Goal: Task Accomplishment & Management: Use online tool/utility

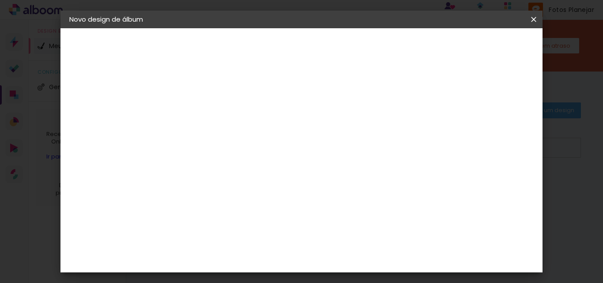
click at [239, 103] on div at bounding box center [213, 119] width 50 height 67
click at [214, 120] on input at bounding box center [214, 119] width 0 height 14
drag, startPoint x: 274, startPoint y: 117, endPoint x: 243, endPoint y: 117, distance: 31.3
click at [243, 103] on div "Informações Dê um título ao seu álbum. Avançar" at bounding box center [213, 65] width 77 height 75
type input "[PERSON_NAME]"
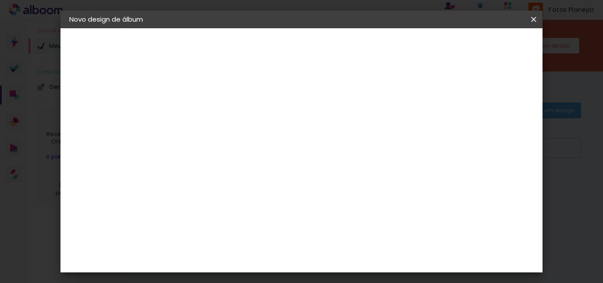
type paper-input "[PERSON_NAME]"
click at [0, 0] on slot "Avançar" at bounding box center [0, 0] width 0 height 0
click at [532, 22] on iron-icon at bounding box center [533, 19] width 11 height 9
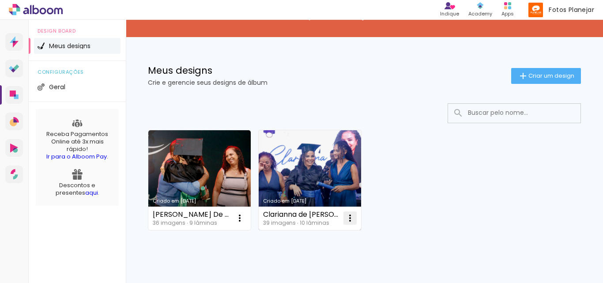
scroll to position [64, 0]
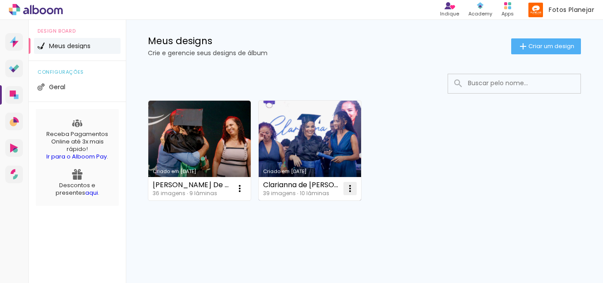
click at [350, 185] on iron-icon at bounding box center [350, 188] width 11 height 11
click at [325, 228] on span "Fazer uma cópia" at bounding box center [317, 226] width 52 height 6
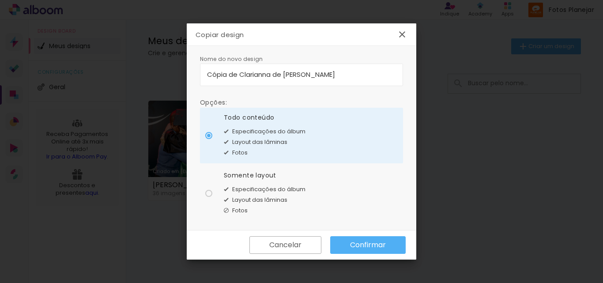
drag, startPoint x: 356, startPoint y: 68, endPoint x: 176, endPoint y: 71, distance: 180.0
click at [176, 71] on body "link( href="../../bower_components/polymer/polymer.html" rel="import" ) picture…" at bounding box center [301, 141] width 603 height 283
drag, startPoint x: 347, startPoint y: 74, endPoint x: 156, endPoint y: 79, distance: 191.1
click at [156, 79] on body "link( href="../../bower_components/polymer/polymer.html" rel="import" ) picture…" at bounding box center [301, 141] width 603 height 283
click at [209, 72] on input "[PERSON_NAME]" at bounding box center [301, 74] width 189 height 10
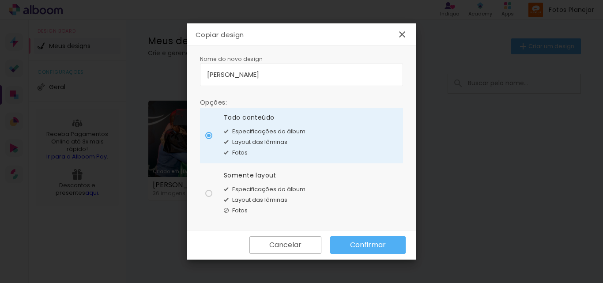
type input "[PERSON_NAME]"
type paper-input "[PERSON_NAME]"
click at [0, 0] on slot "Confirmar" at bounding box center [0, 0] width 0 height 0
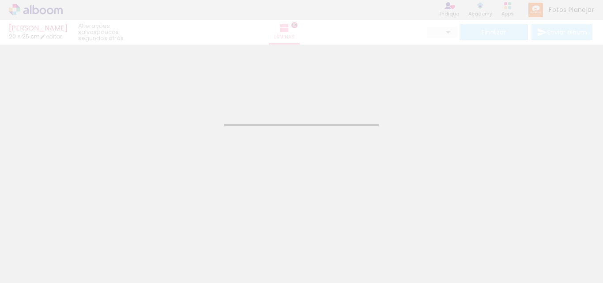
click at [88, 248] on div at bounding box center [88, 253] width 40 height 26
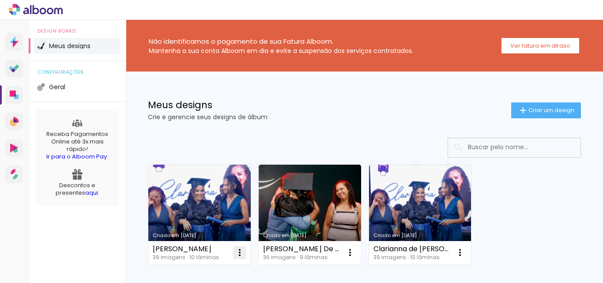
click at [236, 255] on iron-icon at bounding box center [239, 252] width 11 height 11
click at [240, 255] on iron-icon at bounding box center [239, 252] width 11 height 11
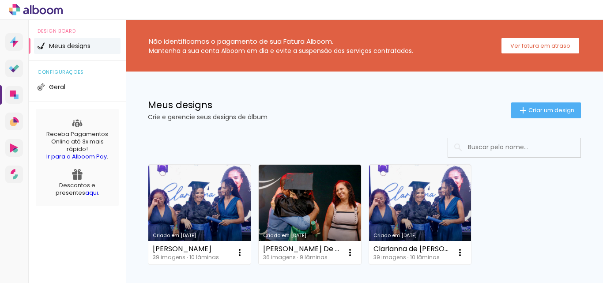
scroll to position [64, 0]
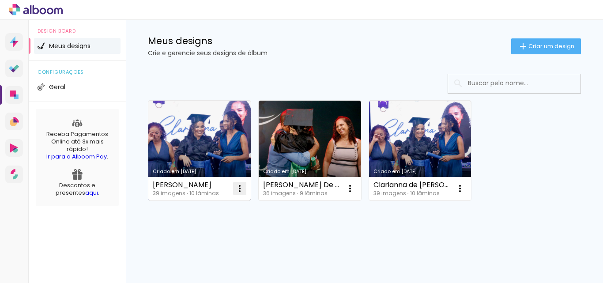
click at [239, 187] on iron-icon at bounding box center [239, 188] width 11 height 11
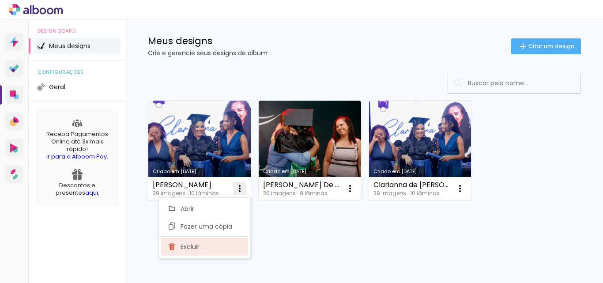
click at [195, 244] on span "Excluir" at bounding box center [189, 247] width 19 height 6
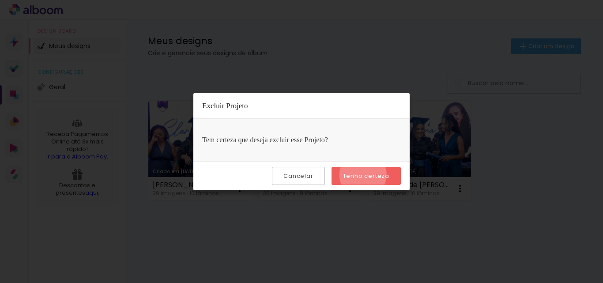
click at [0, 0] on slot "Tenho certeza" at bounding box center [0, 0] width 0 height 0
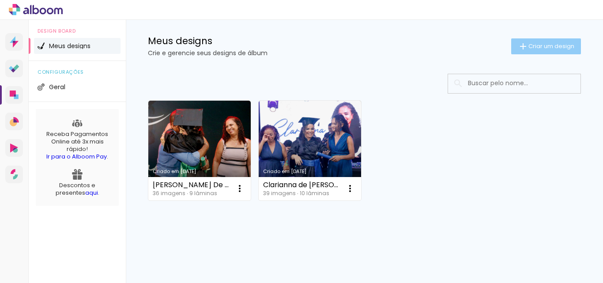
click at [534, 41] on paper-button "Criar um design" at bounding box center [546, 46] width 70 height 16
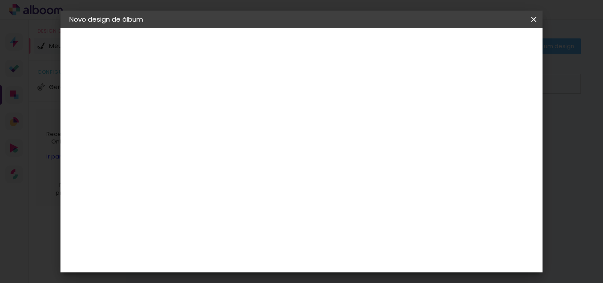
click at [214, 118] on input at bounding box center [214, 119] width 0 height 14
click at [214, 117] on input at bounding box center [214, 119] width 0 height 14
click at [214, 119] on input "[PERSON_NAME]" at bounding box center [214, 119] width 0 height 14
type input "[PERSON_NAME]"
type paper-input "[PERSON_NAME]"
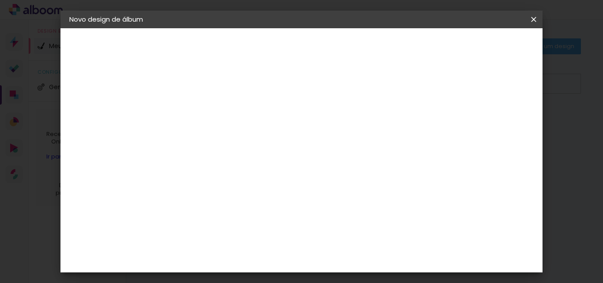
click at [0, 0] on slot "Avançar" at bounding box center [0, 0] width 0 height 0
click at [94, 103] on iron-pages "Fornecedor Escolhendo fornecedor..." at bounding box center [117, 109] width 97 height 18
click at [95, 94] on div "2. Especificações" at bounding box center [117, 90] width 97 height 11
click at [99, 154] on div "3. Revisão" at bounding box center [117, 154] width 97 height 11
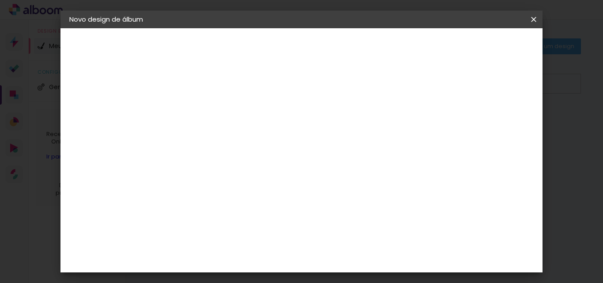
scroll to position [0, 0]
click at [241, 169] on input at bounding box center [235, 167] width 89 height 11
click at [0, 0] on slot "Tamanho Livre" at bounding box center [0, 0] width 0 height 0
click at [0, 0] on slot "Avançar" at bounding box center [0, 0] width 0 height 0
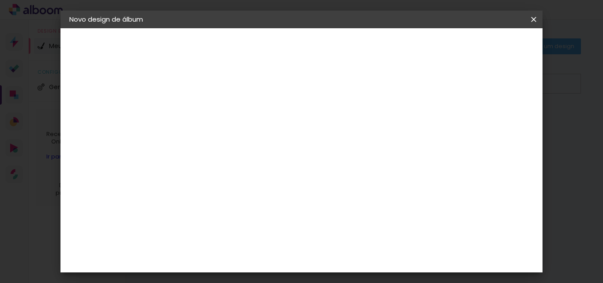
drag, startPoint x: 205, startPoint y: 99, endPoint x: 178, endPoint y: 100, distance: 26.5
click at [178, 100] on div "mm Mostrar sangria" at bounding box center [337, 69] width 325 height 83
type input "25"
type paper-input "25"
click at [321, 126] on div "30 cm cm cm mm A maioria das encadernadoras sugere 5mm de sangria." at bounding box center [337, 147] width 325 height 71
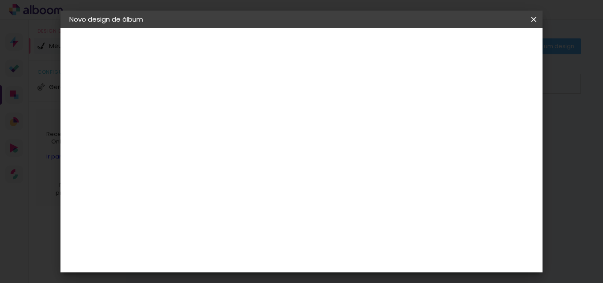
click at [0, 0] on slot "Voltar" at bounding box center [0, 0] width 0 height 0
click at [378, 133] on paper-item "Tamanho Livre" at bounding box center [336, 133] width 85 height 19
click at [0, 0] on slot "Avançar" at bounding box center [0, 0] width 0 height 0
click at [535, 19] on iron-icon at bounding box center [533, 19] width 11 height 9
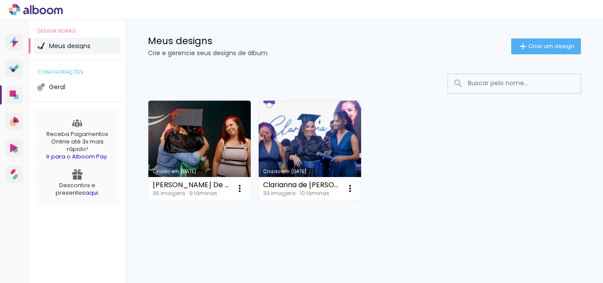
click at [326, 142] on link "Criado em [DATE]" at bounding box center [309, 151] width 102 height 100
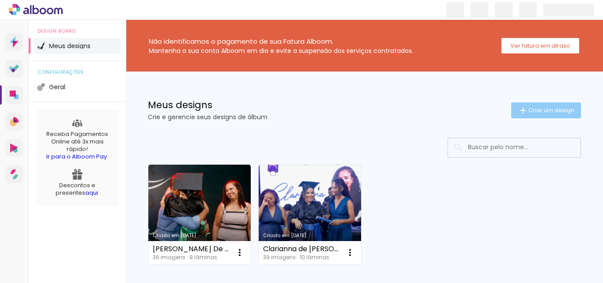
click at [528, 109] on span "Criar um design" at bounding box center [551, 110] width 46 height 6
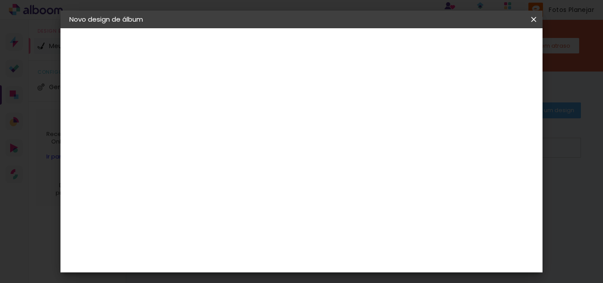
click at [217, 111] on paper-input-container "Título do álbum" at bounding box center [213, 119] width 6 height 22
click at [214, 122] on input at bounding box center [214, 119] width 0 height 14
click at [217, 124] on paper-input-container "Título do álbum" at bounding box center [213, 119] width 6 height 22
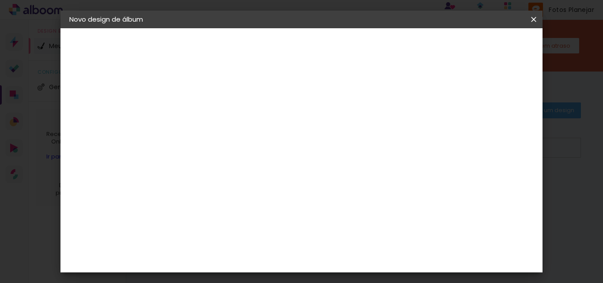
click at [214, 121] on input at bounding box center [214, 119] width 0 height 14
click at [214, 121] on input "aulo Vitor de Oliveira Santos Matos" at bounding box center [214, 119] width 0 height 14
click at [214, 118] on input "aulo Vitor de Oliveira Santos Matos" at bounding box center [214, 119] width 0 height 14
drag, startPoint x: 325, startPoint y: 118, endPoint x: 265, endPoint y: 118, distance: 60.0
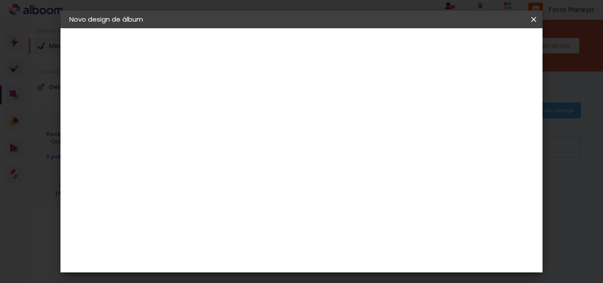
click at [239, 118] on div at bounding box center [213, 119] width 50 height 67
type input "aulo Vitor de Oliveira Santos Matos"
type paper-input "aulo Vitor de Oliveira Santos Matos"
click at [0, 0] on slot "Avançar" at bounding box center [0, 0] width 0 height 0
click at [0, 0] on slot "Tamanho Livre" at bounding box center [0, 0] width 0 height 0
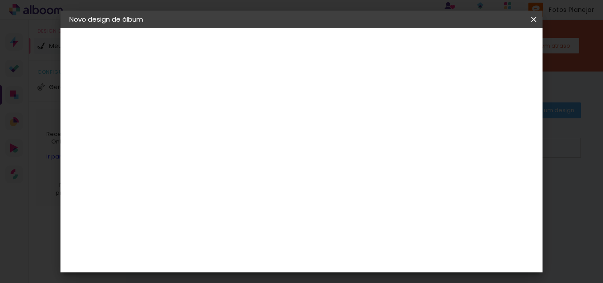
click at [0, 0] on slot "Avançar" at bounding box center [0, 0] width 0 height 0
click at [289, 93] on span "30" at bounding box center [286, 93] width 15 height 13
drag, startPoint x: 291, startPoint y: 93, endPoint x: 267, endPoint y: 94, distance: 23.8
click at [267, 94] on div "30 cm" at bounding box center [291, 94] width 127 height 22
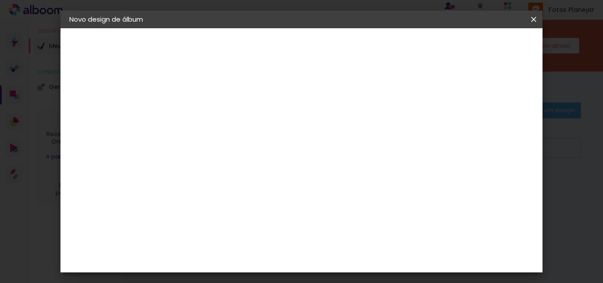
click at [369, 89] on div "30 cm cm cm mm A maioria das encadernadoras sugere 5mm de sangria." at bounding box center [337, 102] width 325 height 71
click at [471, 100] on div "30 cm cm cm mm A maioria das encadernadoras sugere 5mm de sangria." at bounding box center [337, 102] width 325 height 71
click at [435, 100] on div at bounding box center [431, 101] width 8 height 8
type paper-checkbox "on"
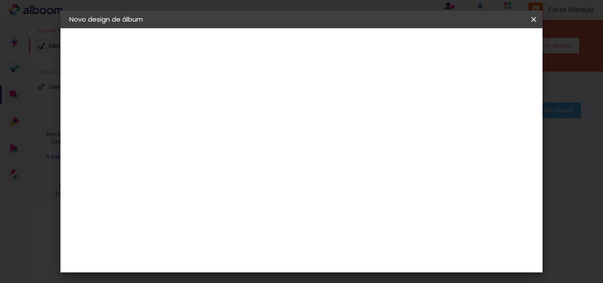
click at [435, 101] on div at bounding box center [431, 101] width 8 height 8
click at [191, 149] on input "30" at bounding box center [185, 144] width 23 height 13
click at [187, 144] on input "30" at bounding box center [185, 144] width 23 height 13
drag, startPoint x: 345, startPoint y: 234, endPoint x: 350, endPoint y: 234, distance: 4.9
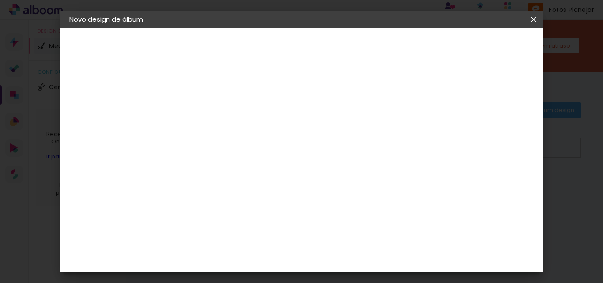
click at [347, 234] on input "60" at bounding box center [349, 238] width 23 height 13
click at [354, 241] on input "60" at bounding box center [349, 238] width 23 height 13
click at [354, 240] on input "60" at bounding box center [349, 238] width 23 height 13
click at [532, 19] on iron-icon at bounding box center [533, 19] width 11 height 9
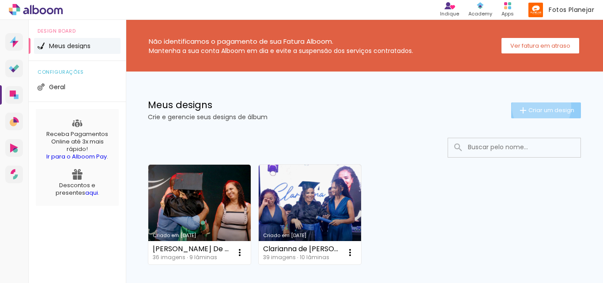
click at [533, 107] on span "Criar um design" at bounding box center [551, 110] width 46 height 6
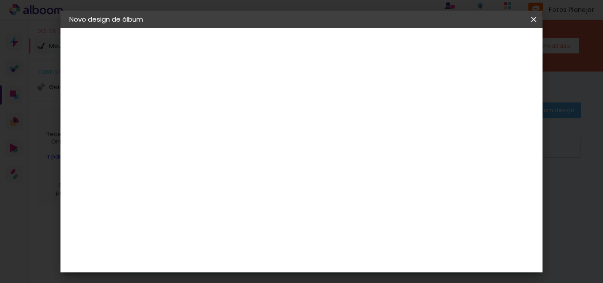
click at [214, 117] on input at bounding box center [214, 119] width 0 height 14
click at [214, 122] on input at bounding box center [214, 119] width 0 height 14
click at [214, 120] on input "aulo Vitor de Oliveira Santos Matos" at bounding box center [214, 119] width 0 height 14
type input "[PERSON_NAME]"
type paper-input "[PERSON_NAME]"
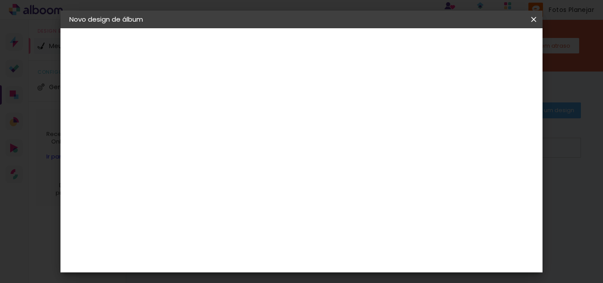
click at [0, 0] on slot "Avançar" at bounding box center [0, 0] width 0 height 0
click at [378, 123] on div at bounding box center [336, 118] width 85 height 11
click at [0, 0] on slot "Tamanho Livre" at bounding box center [0, 0] width 0 height 0
click at [0, 0] on slot "Avançar" at bounding box center [0, 0] width 0 height 0
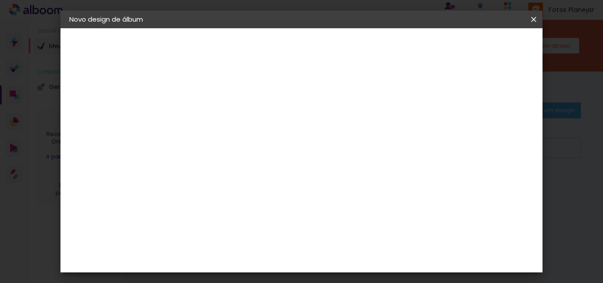
click at [357, 261] on input "60" at bounding box center [349, 256] width 23 height 13
type input "0"
type input "50,8"
type paper-input "50,8"
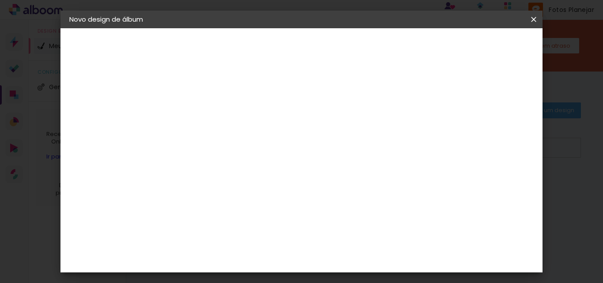
click at [382, 28] on div "mm Mostrar sangria 25.4 cm cm cm mm A maioria das encadernadoras sugere 5mm de …" at bounding box center [337, 28] width 325 height 0
click at [191, 148] on input "30" at bounding box center [185, 150] width 23 height 13
type input "3"
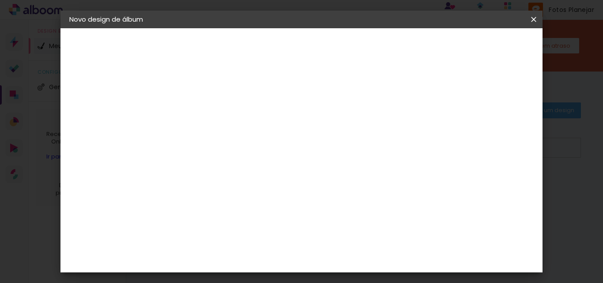
type input "20,3"
type paper-input "20,3"
click at [435, 100] on div at bounding box center [431, 101] width 8 height 8
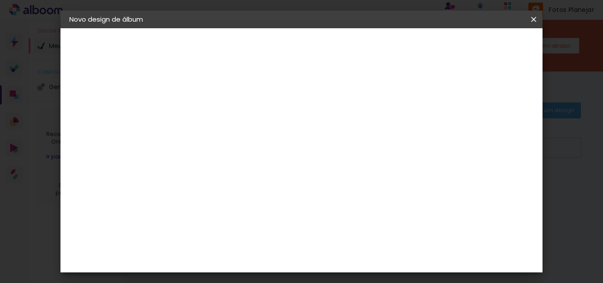
click at [478, 49] on span "Iniciar design" at bounding box center [458, 47] width 40 height 6
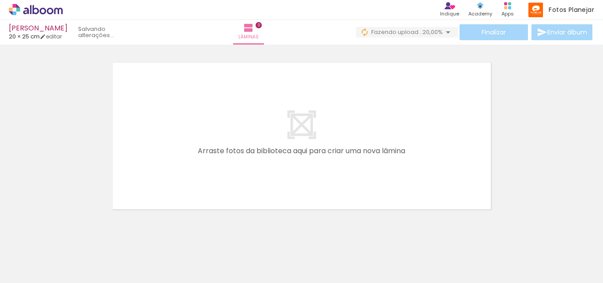
click at [41, 75] on div at bounding box center [301, 124] width 603 height 177
click at [158, 250] on div at bounding box center [149, 253] width 29 height 44
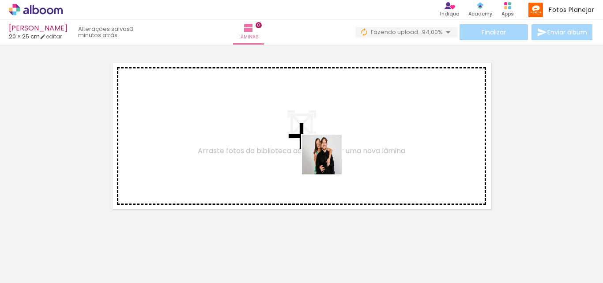
drag, startPoint x: 358, startPoint y: 257, endPoint x: 328, endPoint y: 161, distance: 100.6
click at [328, 161] on quentale-workspace at bounding box center [301, 141] width 603 height 283
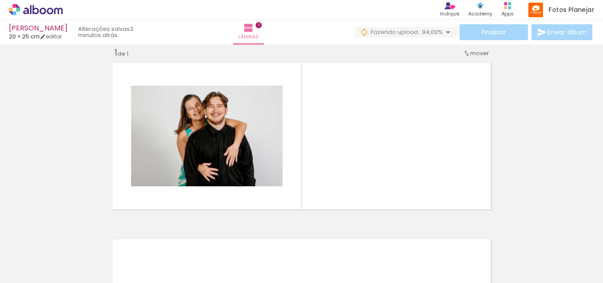
scroll to position [11, 0]
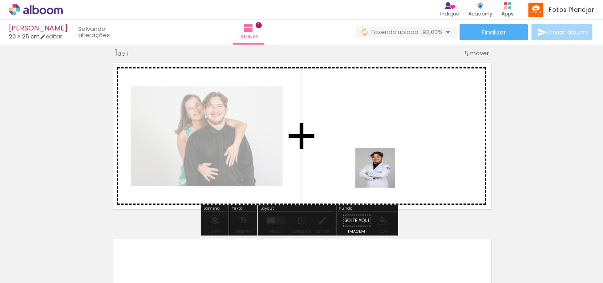
drag, startPoint x: 453, startPoint y: 264, endPoint x: 382, endPoint y: 174, distance: 114.6
click at [382, 174] on quentale-workspace at bounding box center [301, 141] width 603 height 283
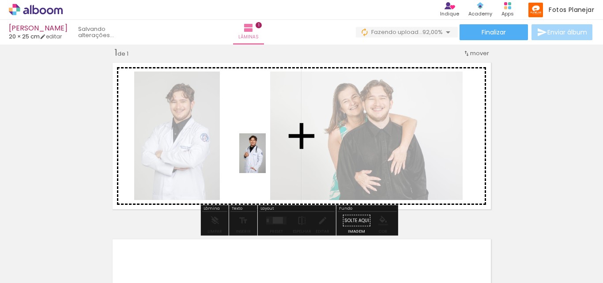
drag, startPoint x: 510, startPoint y: 261, endPoint x: 262, endPoint y: 155, distance: 270.2
click at [262, 155] on quentale-workspace at bounding box center [301, 141] width 603 height 283
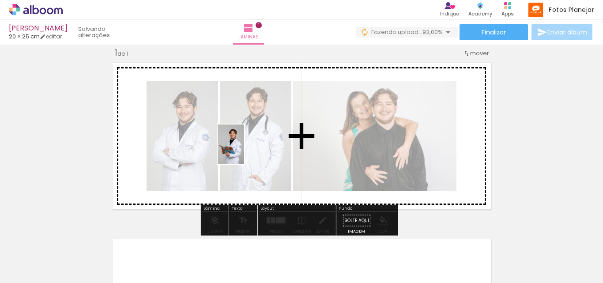
drag, startPoint x: 552, startPoint y: 254, endPoint x: 244, endPoint y: 151, distance: 325.0
click at [244, 151] on quentale-workspace at bounding box center [301, 141] width 603 height 283
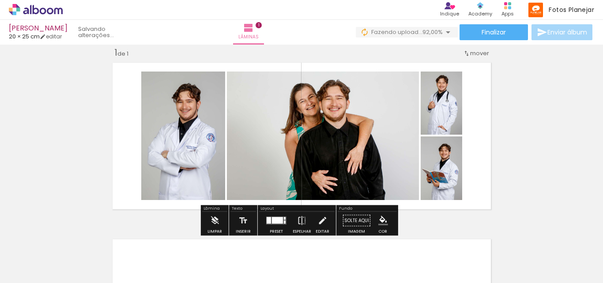
click at [473, 134] on quentale-layouter at bounding box center [302, 136] width 386 height 154
click at [274, 220] on div at bounding box center [277, 220] width 11 height 7
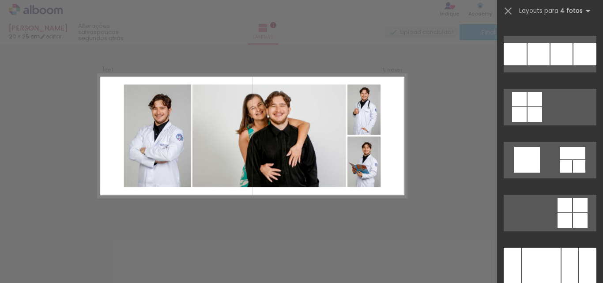
scroll to position [9484, 0]
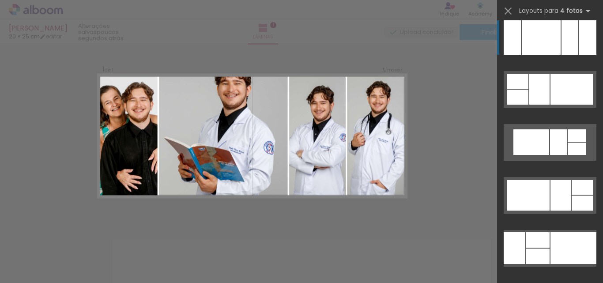
click at [549, 34] on div at bounding box center [540, 36] width 39 height 37
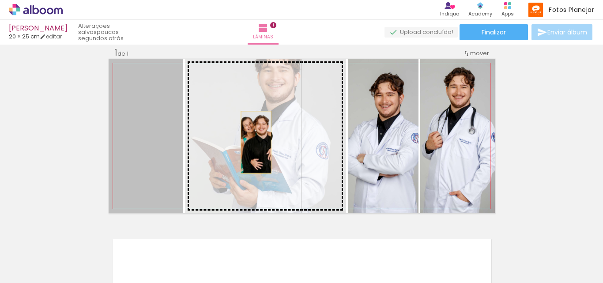
drag, startPoint x: 142, startPoint y: 143, endPoint x: 253, endPoint y: 142, distance: 110.7
click at [0, 0] on slot at bounding box center [0, 0] width 0 height 0
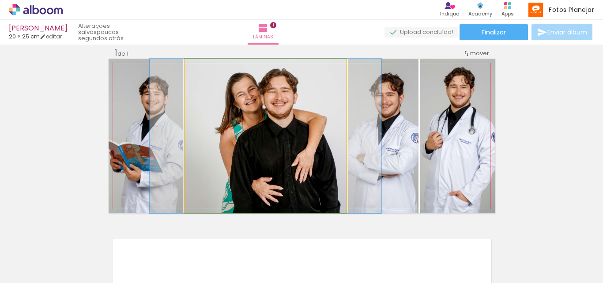
click at [270, 113] on quentale-photo at bounding box center [265, 136] width 161 height 154
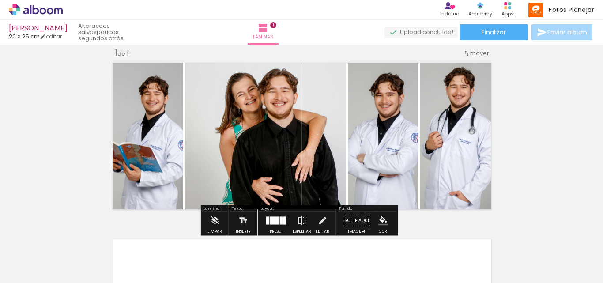
click at [401, 126] on quentale-photo at bounding box center [383, 136] width 71 height 154
click at [553, 120] on div "Inserir lâmina 1 de 1" at bounding box center [301, 212] width 603 height 353
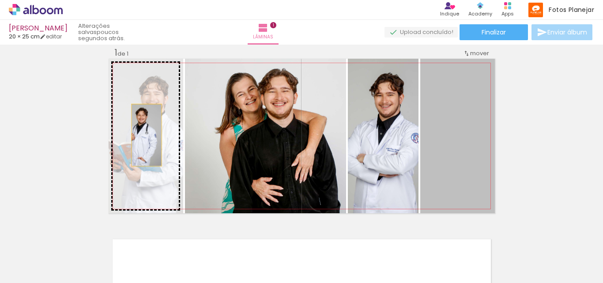
drag, startPoint x: 468, startPoint y: 131, endPoint x: 143, endPoint y: 135, distance: 325.6
click at [0, 0] on slot at bounding box center [0, 0] width 0 height 0
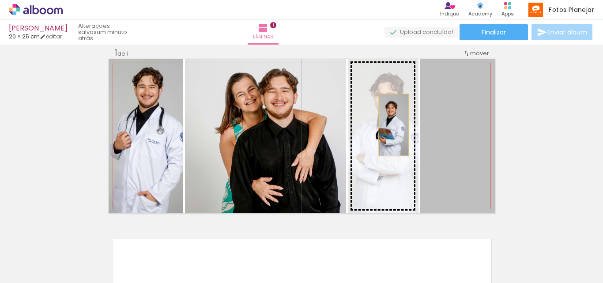
drag, startPoint x: 460, startPoint y: 125, endPoint x: 390, endPoint y: 125, distance: 69.7
click at [0, 0] on slot at bounding box center [0, 0] width 0 height 0
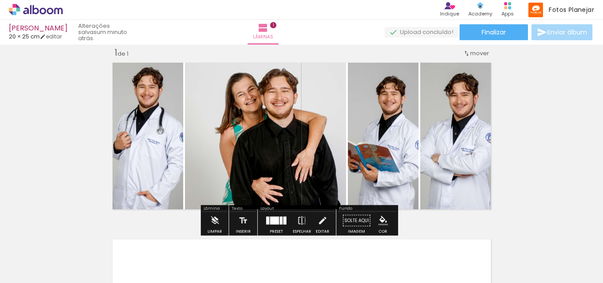
click at [545, 131] on div "Inserir lâmina 1 de 1" at bounding box center [301, 212] width 603 height 353
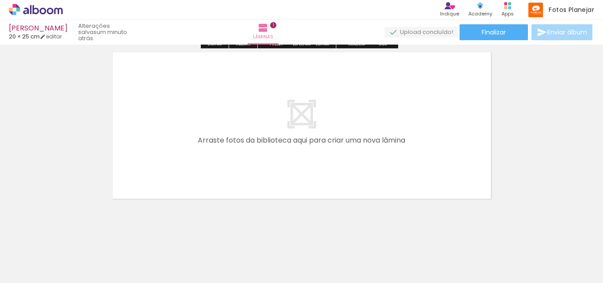
scroll to position [204, 0]
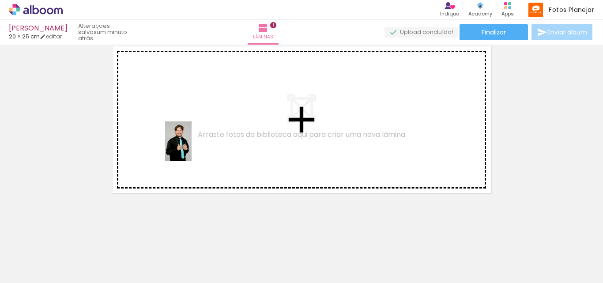
drag, startPoint x: 158, startPoint y: 253, endPoint x: 191, endPoint y: 148, distance: 110.6
click at [191, 148] on quentale-workspace at bounding box center [301, 141] width 603 height 283
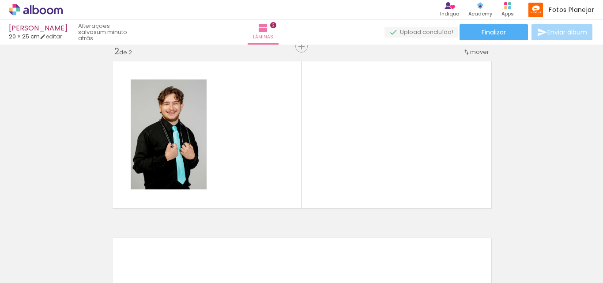
scroll to position [188, 0]
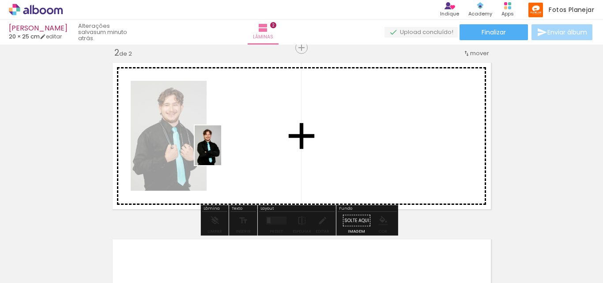
drag, startPoint x: 206, startPoint y: 265, endPoint x: 221, endPoint y: 152, distance: 113.9
click at [221, 152] on quentale-workspace at bounding box center [301, 141] width 603 height 283
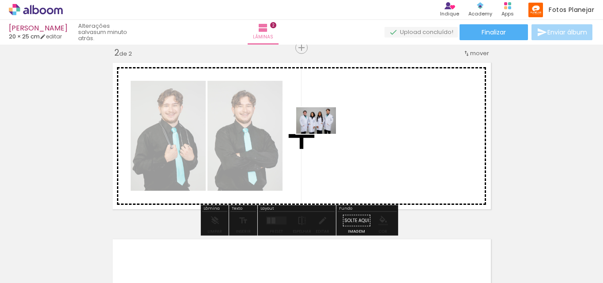
drag, startPoint x: 259, startPoint y: 259, endPoint x: 322, endPoint y: 134, distance: 140.7
click at [322, 134] on quentale-workspace at bounding box center [301, 141] width 603 height 283
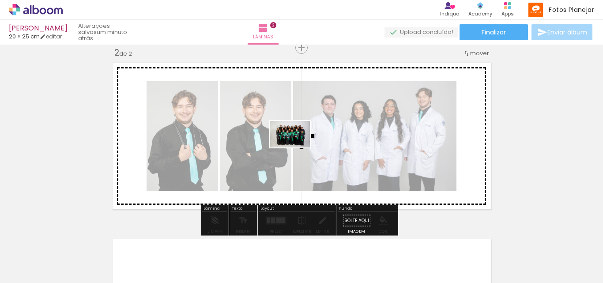
drag, startPoint x: 303, startPoint y: 257, endPoint x: 296, endPoint y: 143, distance: 114.1
click at [296, 143] on quentale-workspace at bounding box center [301, 141] width 603 height 283
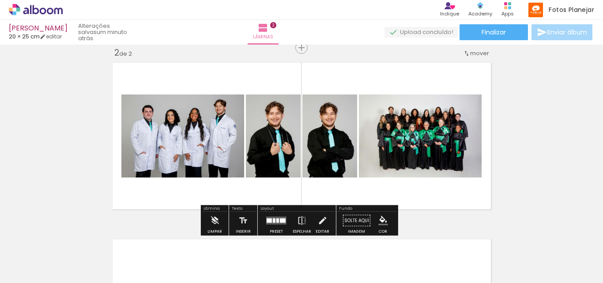
click at [268, 219] on div at bounding box center [268, 220] width 5 height 4
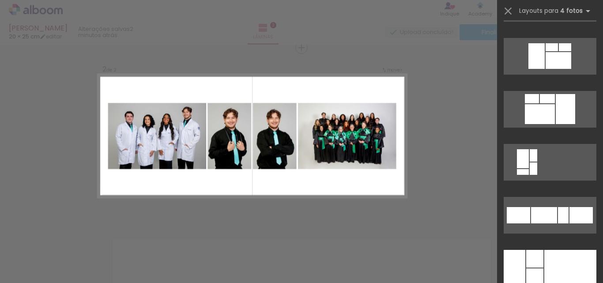
scroll to position [6306, 0]
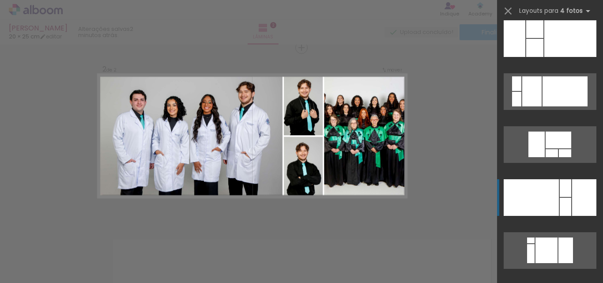
click at [572, 187] on div at bounding box center [584, 197] width 24 height 37
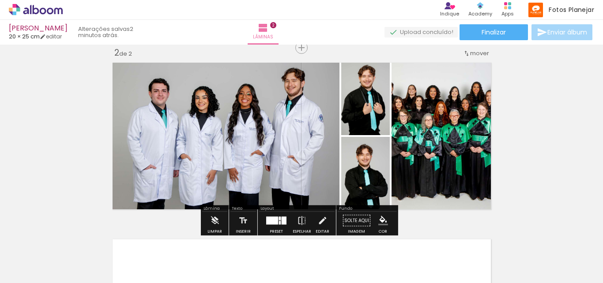
click at [279, 218] on div at bounding box center [280, 219] width 2 height 4
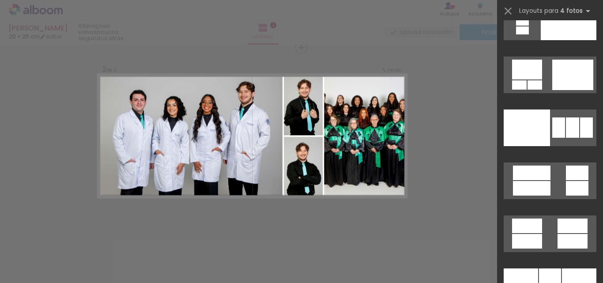
scroll to position [17721, 0]
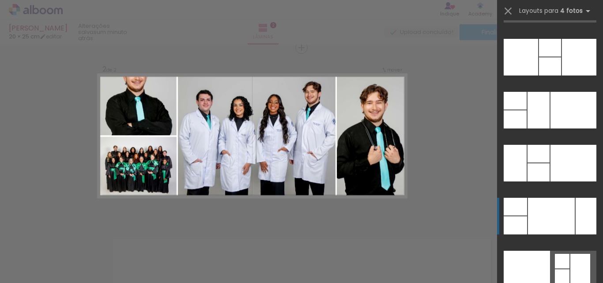
click at [551, 216] on div at bounding box center [551, 216] width 47 height 37
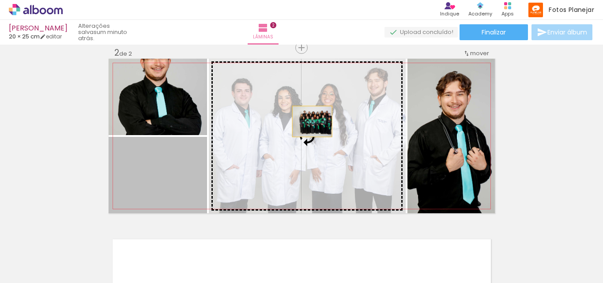
drag, startPoint x: 134, startPoint y: 170, endPoint x: 310, endPoint y: 120, distance: 183.2
click at [0, 0] on slot at bounding box center [0, 0] width 0 height 0
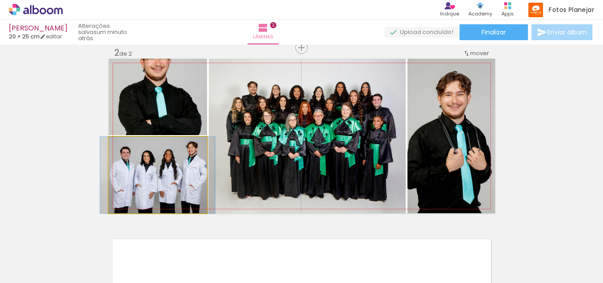
drag, startPoint x: 127, startPoint y: 146, endPoint x: 103, endPoint y: 144, distance: 24.4
type paper-slider "100"
click at [109, 144] on quentale-photo at bounding box center [158, 175] width 98 height 76
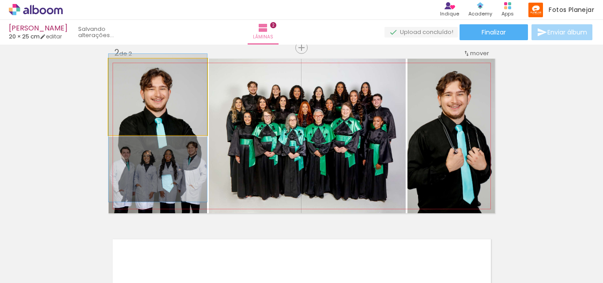
drag, startPoint x: 161, startPoint y: 97, endPoint x: 162, endPoint y: 128, distance: 30.9
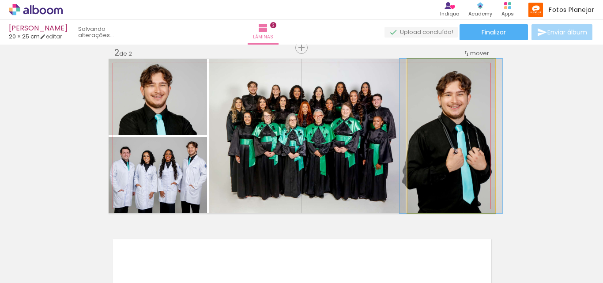
drag, startPoint x: 462, startPoint y: 131, endPoint x: 462, endPoint y: 123, distance: 7.5
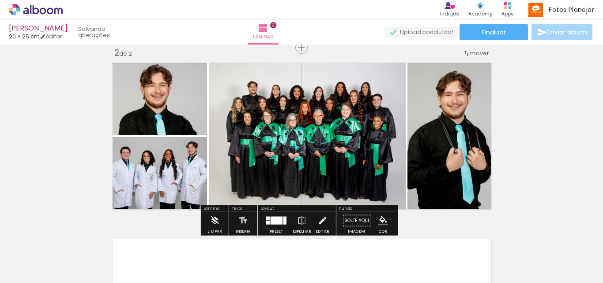
click at [532, 105] on div "Inserir lâmina 1 de 2 Inserir lâmina 2 de 2" at bounding box center [301, 125] width 603 height 530
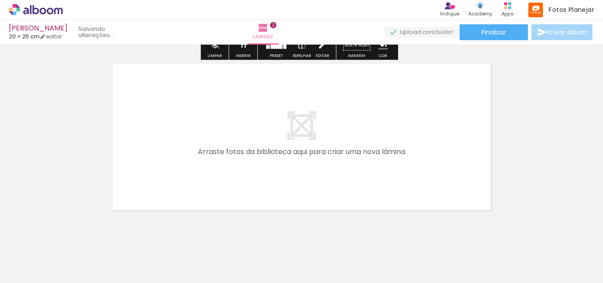
scroll to position [381, 0]
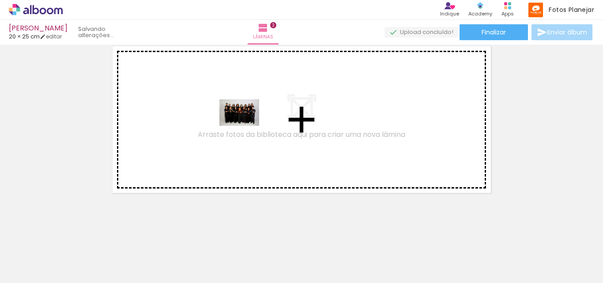
drag, startPoint x: 407, startPoint y: 262, endPoint x: 246, endPoint y: 126, distance: 210.7
click at [246, 126] on quentale-workspace at bounding box center [301, 141] width 603 height 283
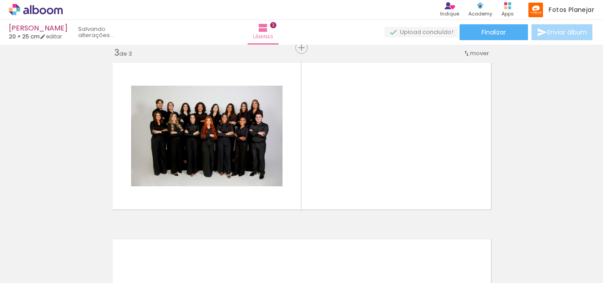
scroll to position [0, 1943]
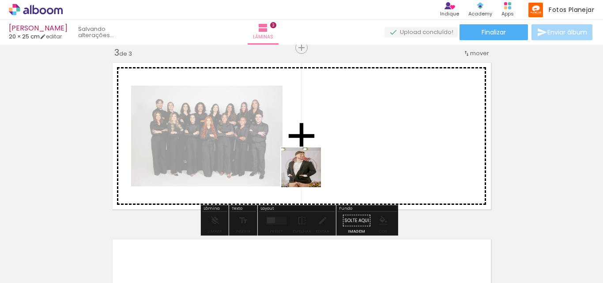
drag, startPoint x: 367, startPoint y: 260, endPoint x: 370, endPoint y: 252, distance: 8.7
click at [303, 155] on quentale-workspace at bounding box center [301, 141] width 603 height 283
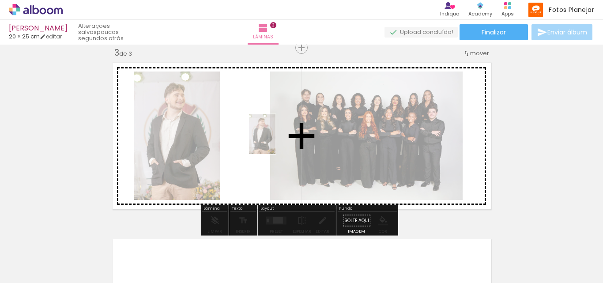
drag, startPoint x: 373, startPoint y: 255, endPoint x: 275, endPoint y: 141, distance: 150.2
click at [275, 141] on quentale-workspace at bounding box center [301, 141] width 603 height 283
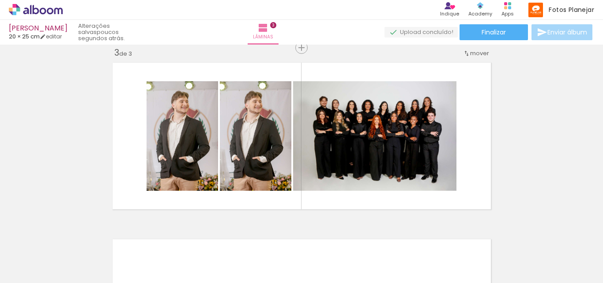
scroll to position [0, 1331]
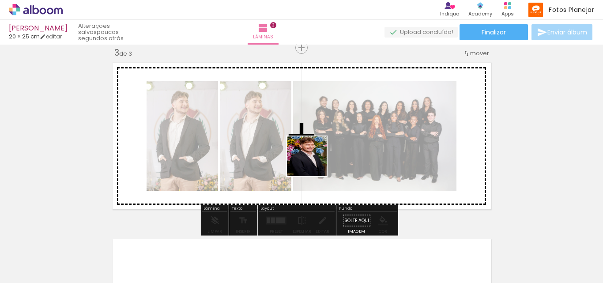
drag, startPoint x: 343, startPoint y: 256, endPoint x: 310, endPoint y: 147, distance: 113.9
click at [310, 147] on quentale-workspace at bounding box center [301, 141] width 603 height 283
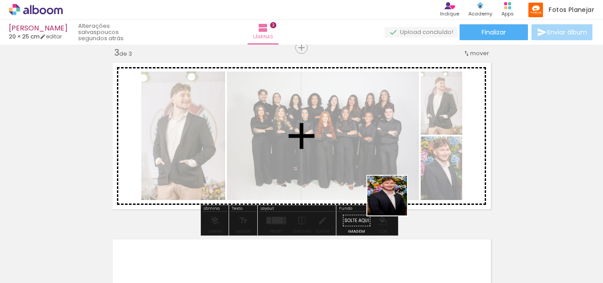
drag, startPoint x: 392, startPoint y: 255, endPoint x: 397, endPoint y: 177, distance: 77.4
click at [397, 177] on quentale-workspace at bounding box center [301, 141] width 603 height 283
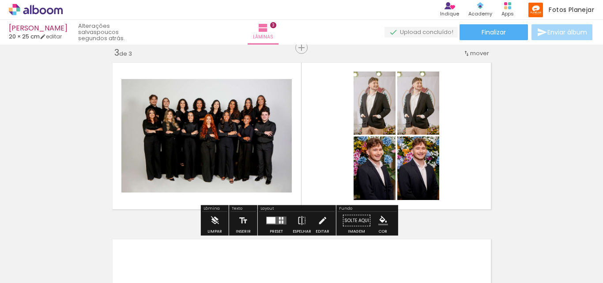
click at [274, 220] on quentale-layouter at bounding box center [276, 221] width 20 height 8
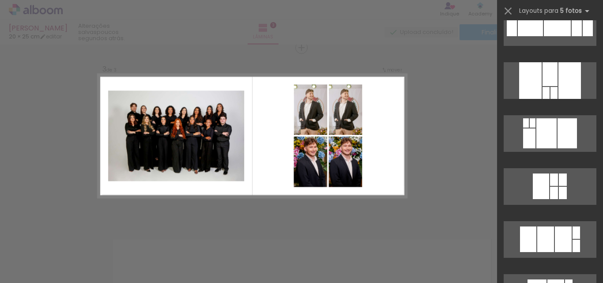
scroll to position [3900, 0]
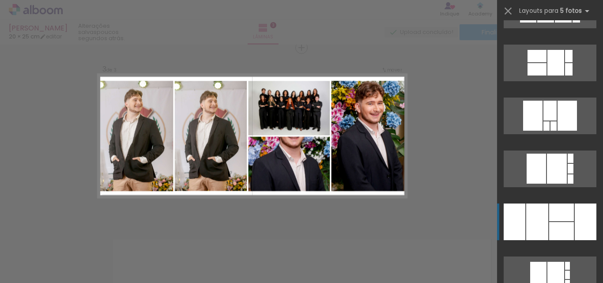
click at [561, 225] on div at bounding box center [561, 231] width 25 height 18
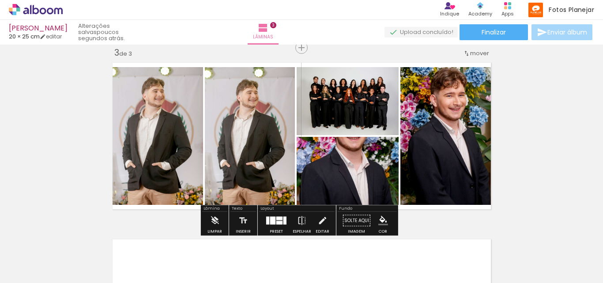
click at [270, 218] on div at bounding box center [272, 221] width 5 height 8
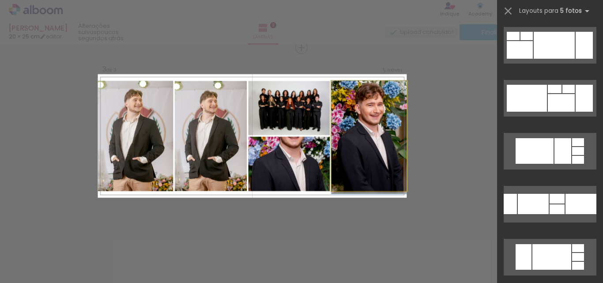
scroll to position [4076, 0]
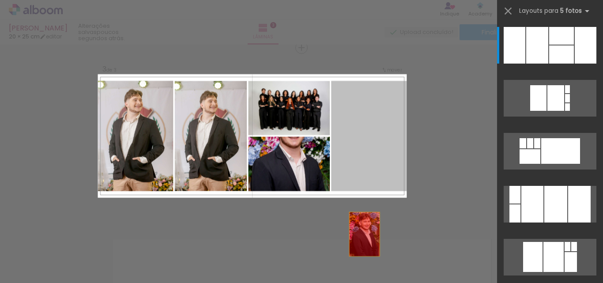
drag, startPoint x: 352, startPoint y: 116, endPoint x: 360, endPoint y: 258, distance: 142.7
click at [360, 258] on quentale-workspace at bounding box center [301, 141] width 603 height 283
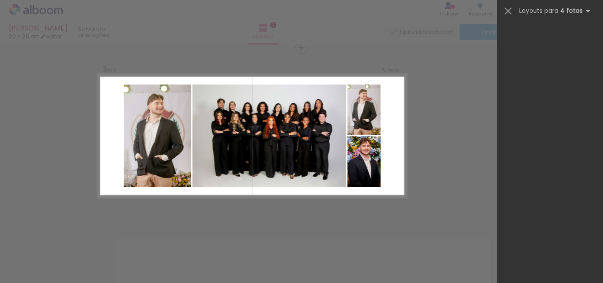
scroll to position [0, 0]
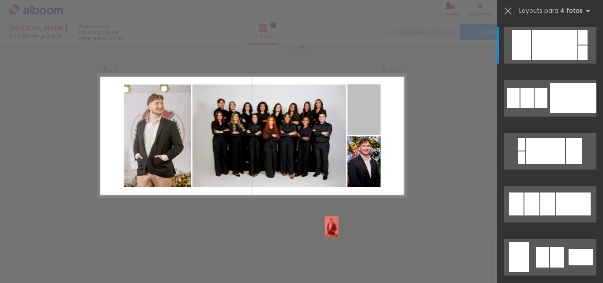
drag, startPoint x: 360, startPoint y: 102, endPoint x: 320, endPoint y: 256, distance: 158.7
click at [320, 256] on quentale-workspace at bounding box center [301, 141] width 603 height 283
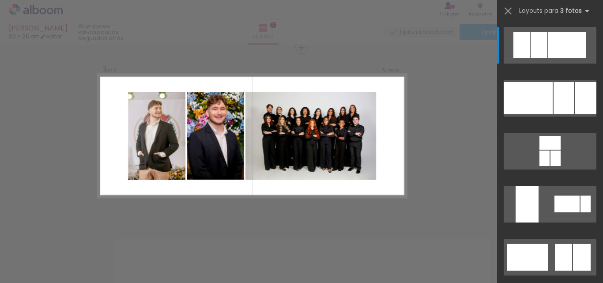
scroll to position [0, 1298]
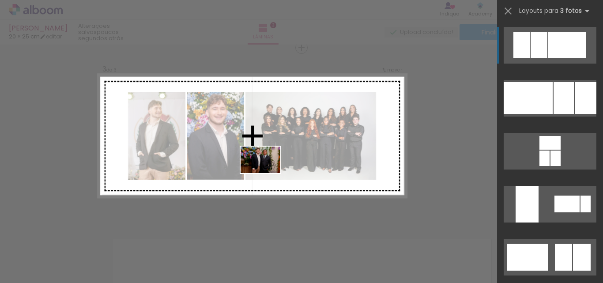
drag, startPoint x: 326, startPoint y: 261, endPoint x: 267, endPoint y: 173, distance: 106.1
click at [267, 173] on quentale-workspace at bounding box center [301, 141] width 603 height 283
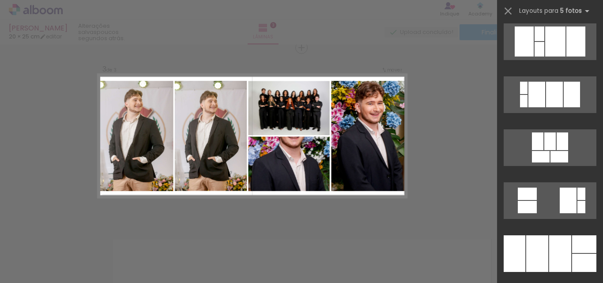
scroll to position [5844, 0]
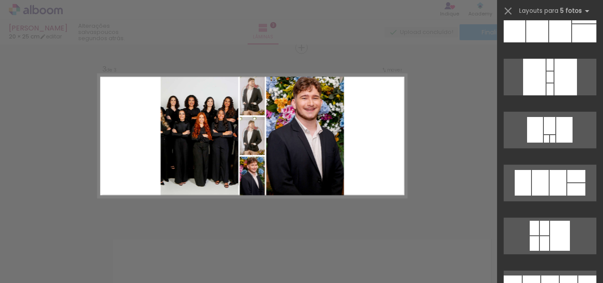
click at [443, 151] on div "Confirmar Cancelar" at bounding box center [301, 43] width 603 height 727
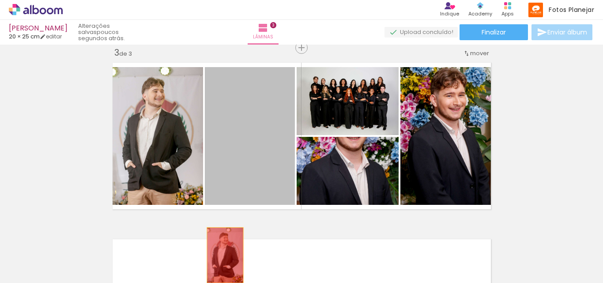
drag, startPoint x: 247, startPoint y: 144, endPoint x: 221, endPoint y: 255, distance: 114.1
click at [221, 255] on quentale-workspace at bounding box center [301, 141] width 603 height 283
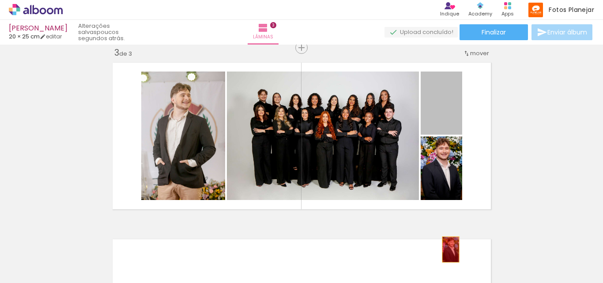
drag, startPoint x: 431, startPoint y: 107, endPoint x: 447, endPoint y: 249, distance: 143.0
click at [447, 249] on quentale-workspace at bounding box center [301, 141] width 603 height 283
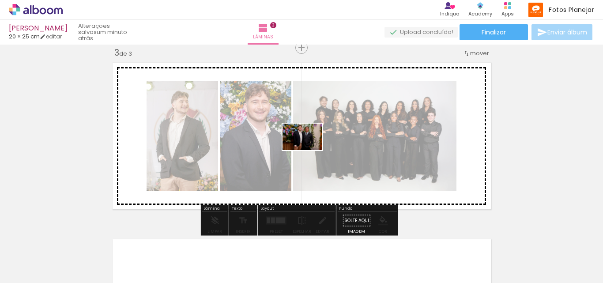
drag, startPoint x: 334, startPoint y: 259, endPoint x: 309, endPoint y: 150, distance: 111.9
click at [309, 150] on quentale-workspace at bounding box center [301, 141] width 603 height 283
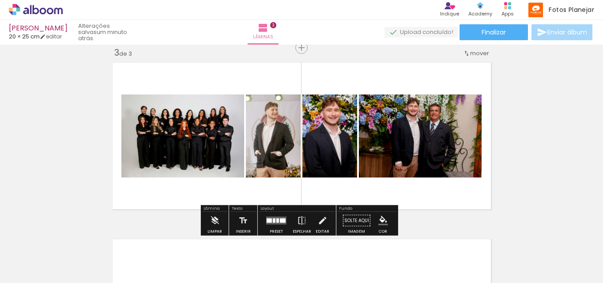
click at [280, 221] on div at bounding box center [283, 220] width 6 height 4
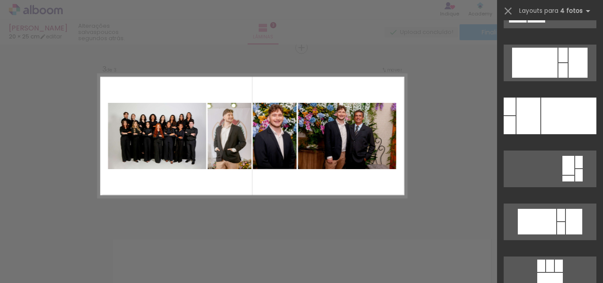
scroll to position [5505, 0]
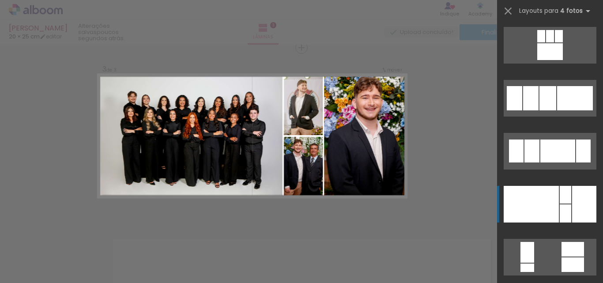
click at [572, 209] on div at bounding box center [584, 204] width 24 height 37
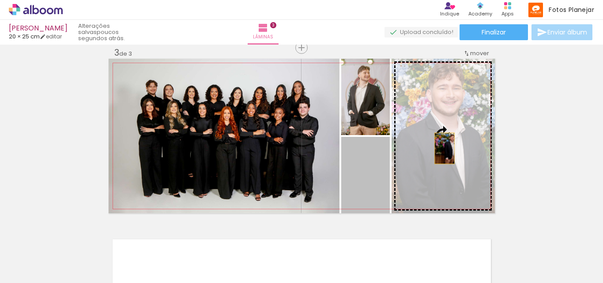
drag, startPoint x: 363, startPoint y: 174, endPoint x: 449, endPoint y: 144, distance: 90.7
click at [0, 0] on slot at bounding box center [0, 0] width 0 height 0
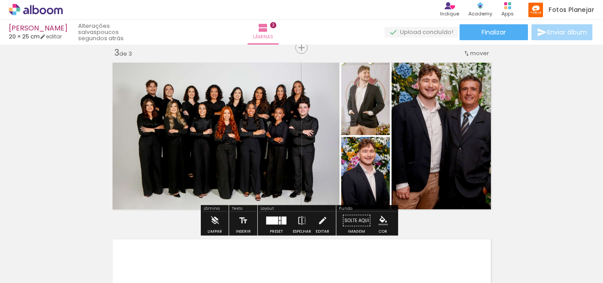
click at [269, 219] on div at bounding box center [272, 221] width 12 height 8
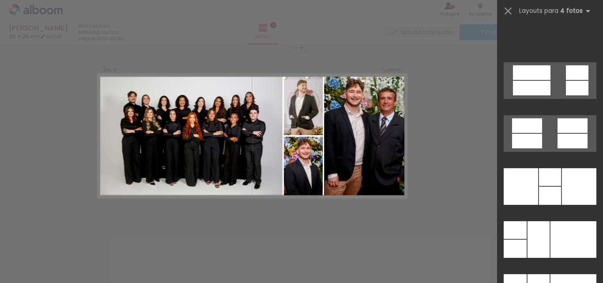
scroll to position [17821, 0]
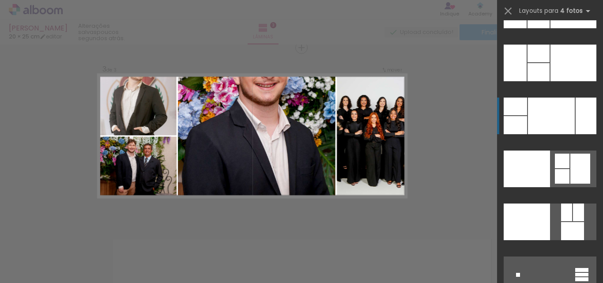
click at [566, 116] on div at bounding box center [551, 115] width 47 height 37
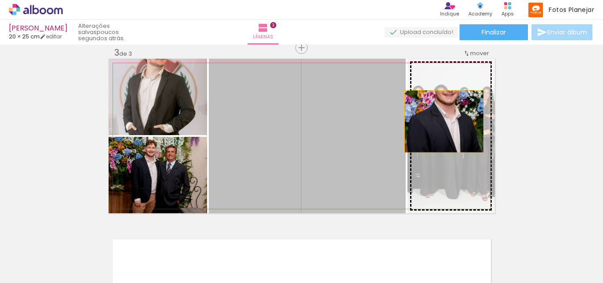
drag, startPoint x: 327, startPoint y: 124, endPoint x: 441, endPoint y: 121, distance: 113.4
click at [0, 0] on slot at bounding box center [0, 0] width 0 height 0
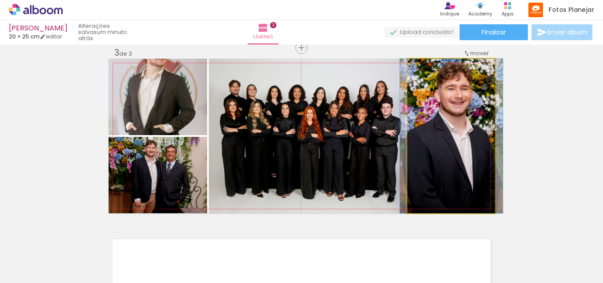
drag, startPoint x: 467, startPoint y: 110, endPoint x: 468, endPoint y: 125, distance: 15.0
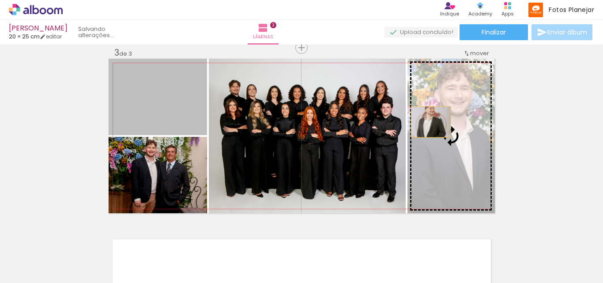
drag, startPoint x: 139, startPoint y: 93, endPoint x: 432, endPoint y: 122, distance: 294.3
click at [0, 0] on slot at bounding box center [0, 0] width 0 height 0
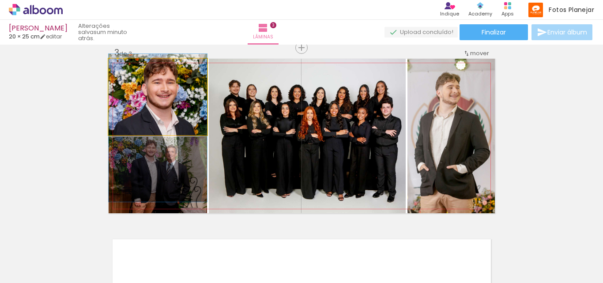
drag, startPoint x: 153, startPoint y: 93, endPoint x: 156, endPoint y: 124, distance: 31.0
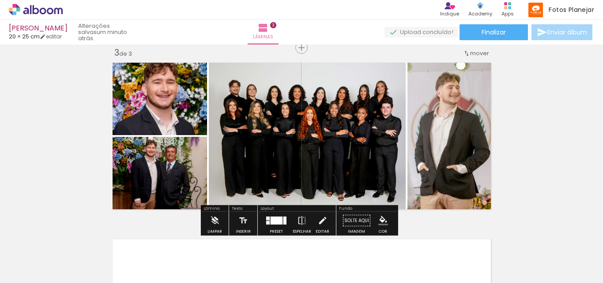
click at [67, 118] on div "Inserir lâmina 1 de 3 Inserir lâmina 2 de 3 Inserir lâmina 3 de 3" at bounding box center [301, 36] width 603 height 706
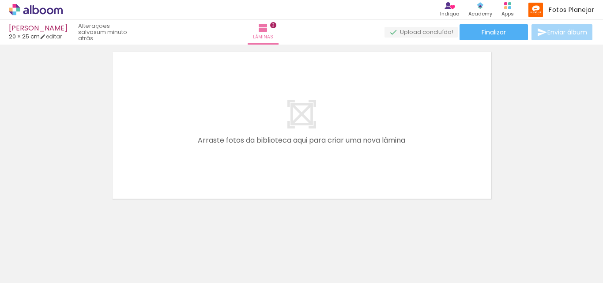
scroll to position [557, 0]
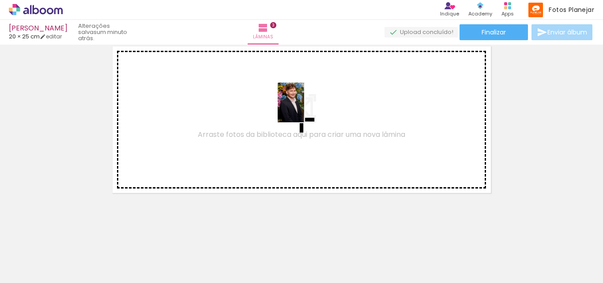
drag, startPoint x: 377, startPoint y: 251, endPoint x: 262, endPoint y: 270, distance: 116.3
click at [304, 109] on quentale-workspace at bounding box center [301, 141] width 603 height 283
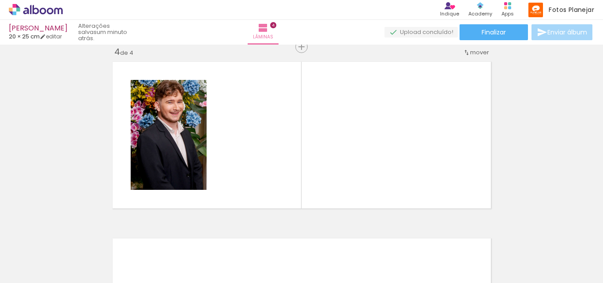
scroll to position [541, 0]
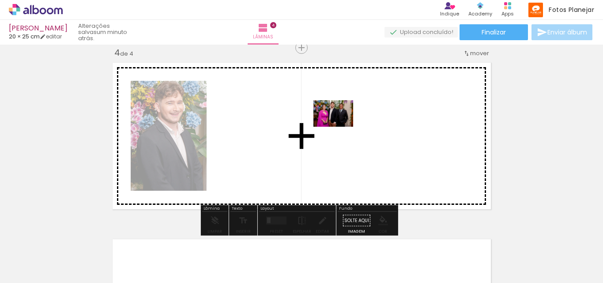
drag, startPoint x: 213, startPoint y: 262, endPoint x: 340, endPoint y: 127, distance: 185.4
click at [340, 127] on quentale-workspace at bounding box center [301, 141] width 603 height 283
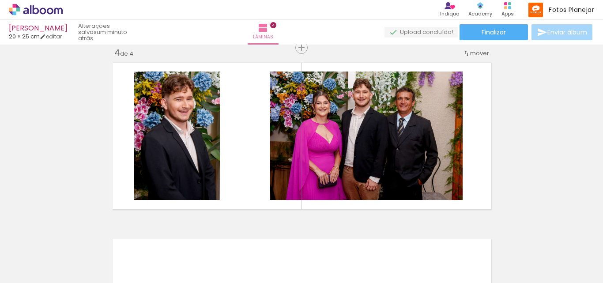
scroll to position [0, 852]
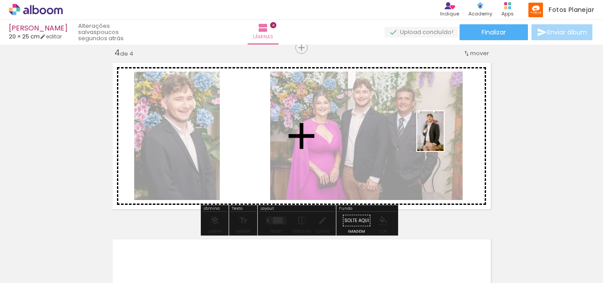
drag, startPoint x: 421, startPoint y: 253, endPoint x: 444, endPoint y: 136, distance: 118.6
click at [444, 136] on quentale-workspace at bounding box center [301, 141] width 603 height 283
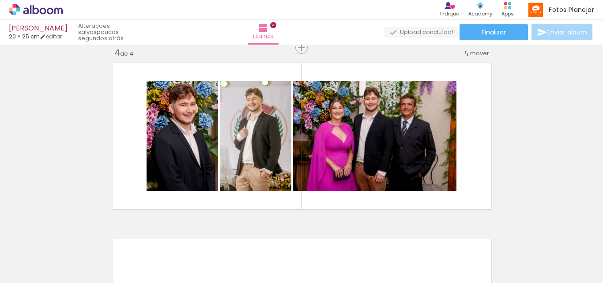
scroll to position [0, 1165]
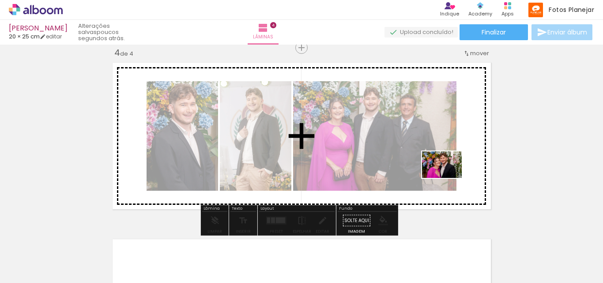
drag, startPoint x: 416, startPoint y: 262, endPoint x: 448, endPoint y: 178, distance: 90.6
click at [448, 178] on quentale-workspace at bounding box center [301, 141] width 603 height 283
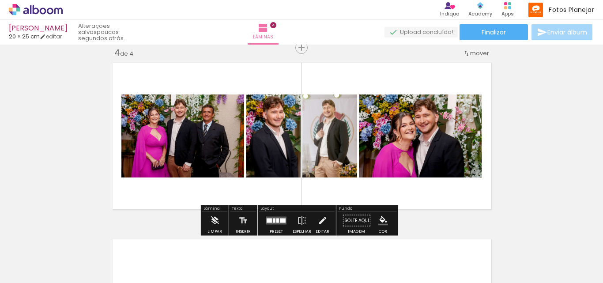
click at [277, 221] on quentale-layouter at bounding box center [276, 221] width 20 height 8
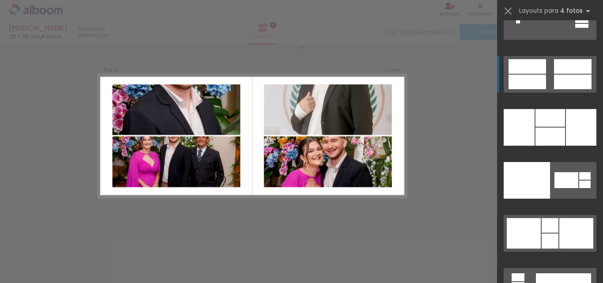
scroll to position [18027, 0]
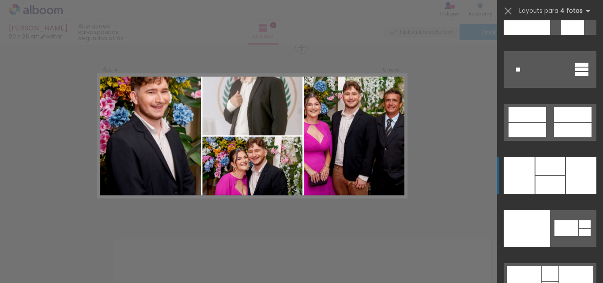
click at [571, 180] on div at bounding box center [581, 175] width 30 height 37
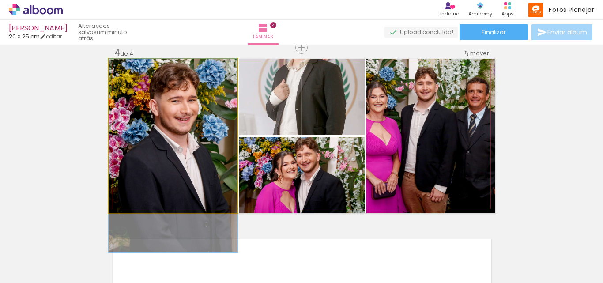
drag, startPoint x: 199, startPoint y: 115, endPoint x: 200, endPoint y: 135, distance: 19.9
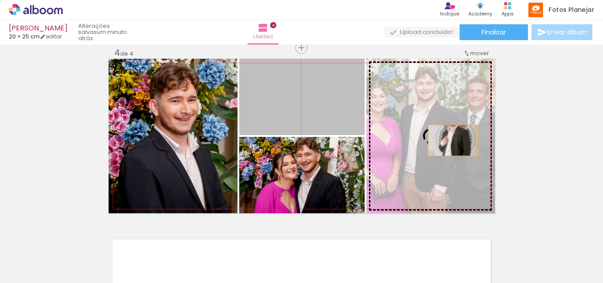
drag, startPoint x: 338, startPoint y: 100, endPoint x: 451, endPoint y: 142, distance: 120.7
click at [0, 0] on slot at bounding box center [0, 0] width 0 height 0
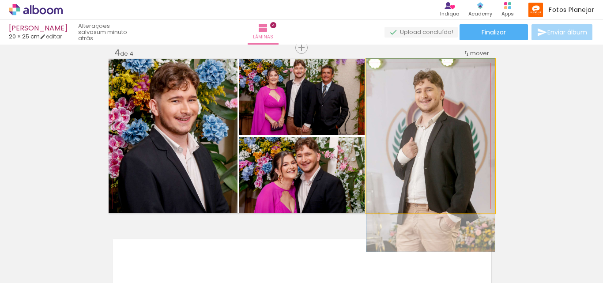
drag, startPoint x: 441, startPoint y: 113, endPoint x: 444, endPoint y: 138, distance: 24.5
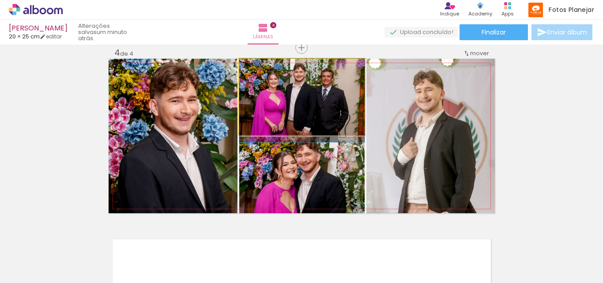
drag, startPoint x: 319, startPoint y: 110, endPoint x: 321, endPoint y: 120, distance: 10.4
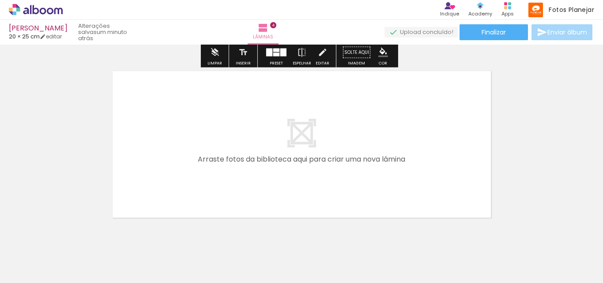
scroll to position [717, 0]
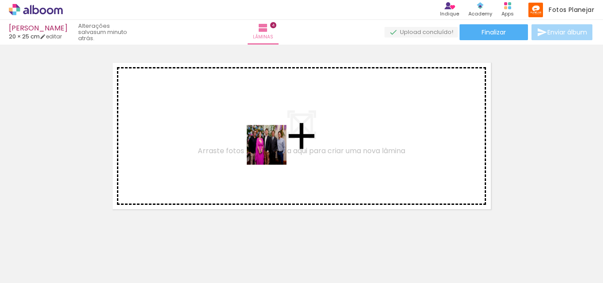
drag, startPoint x: 308, startPoint y: 257, endPoint x: 261, endPoint y: 134, distance: 132.0
click at [261, 134] on quentale-workspace at bounding box center [301, 141] width 603 height 283
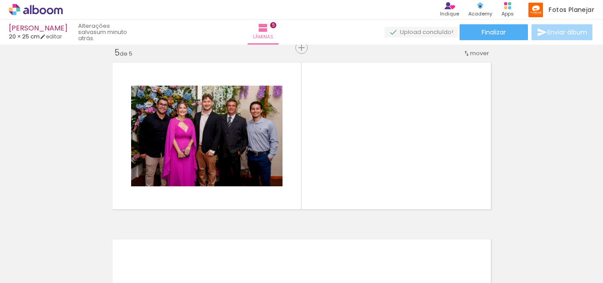
scroll to position [0, 485]
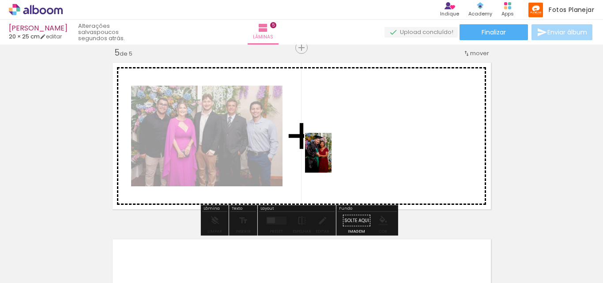
drag, startPoint x: 98, startPoint y: 258, endPoint x: 339, endPoint y: 154, distance: 262.2
click at [339, 154] on quentale-workspace at bounding box center [301, 141] width 603 height 283
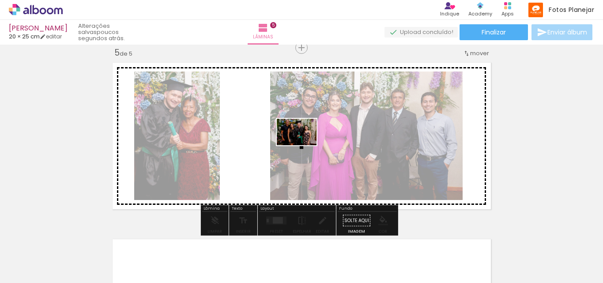
drag, startPoint x: 249, startPoint y: 264, endPoint x: 376, endPoint y: 258, distance: 127.2
click at [301, 143] on quentale-workspace at bounding box center [301, 141] width 603 height 283
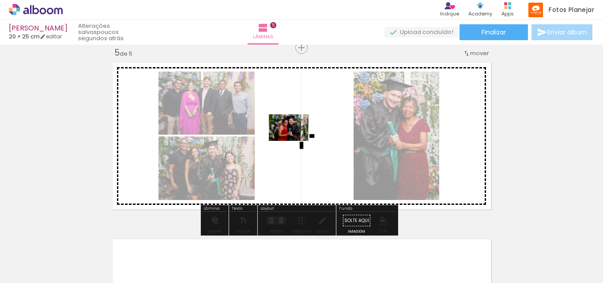
drag, startPoint x: 194, startPoint y: 260, endPoint x: 295, endPoint y: 141, distance: 156.5
click at [295, 141] on quentale-workspace at bounding box center [301, 141] width 603 height 283
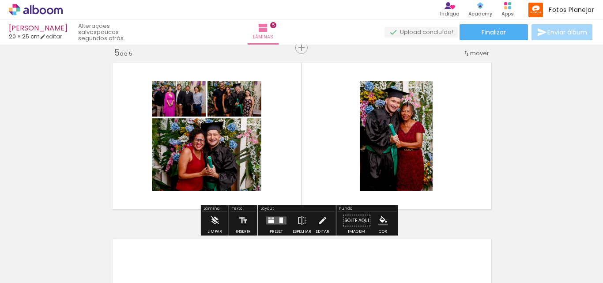
click at [271, 220] on div at bounding box center [271, 222] width 6 height 4
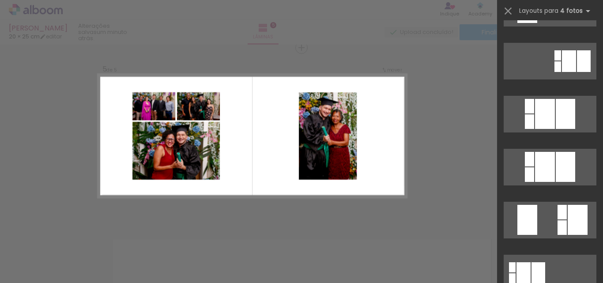
scroll to position [17576, 0]
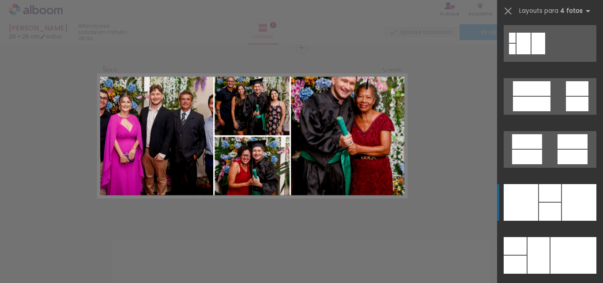
click at [574, 204] on div at bounding box center [579, 202] width 34 height 37
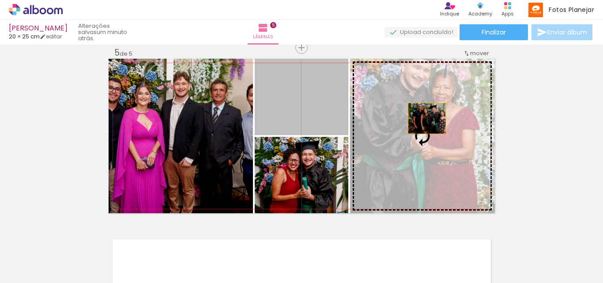
drag, startPoint x: 290, startPoint y: 88, endPoint x: 423, endPoint y: 118, distance: 136.2
click at [0, 0] on slot at bounding box center [0, 0] width 0 height 0
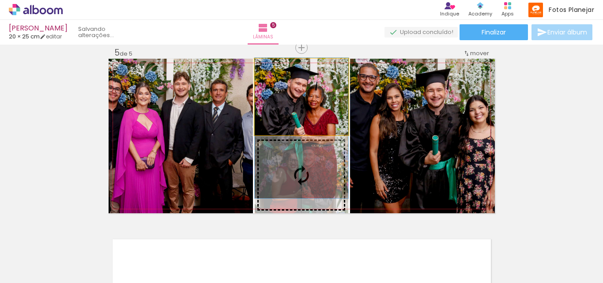
drag, startPoint x: 283, startPoint y: 106, endPoint x: 286, endPoint y: 137, distance: 31.4
click at [0, 0] on slot at bounding box center [0, 0] width 0 height 0
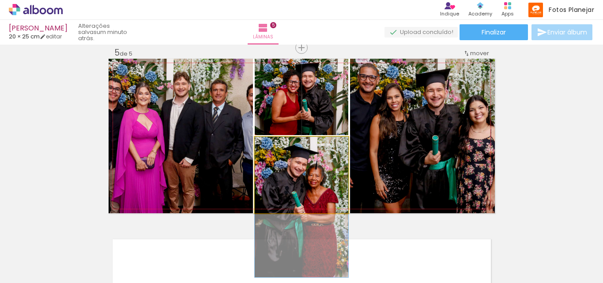
drag, startPoint x: 306, startPoint y: 167, endPoint x: 307, endPoint y: 198, distance: 31.3
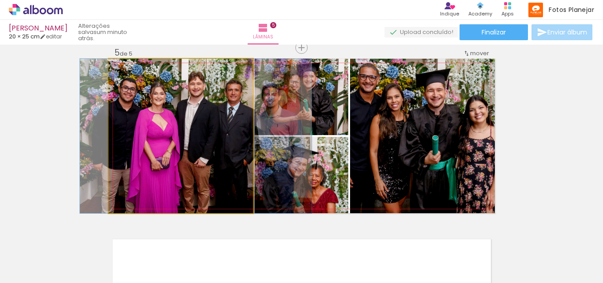
drag, startPoint x: 161, startPoint y: 144, endPoint x: 176, endPoint y: 143, distance: 15.0
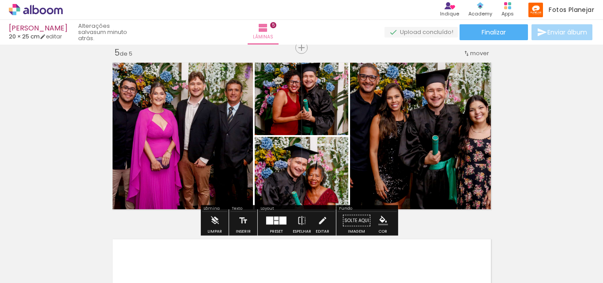
click at [283, 218] on div at bounding box center [282, 221] width 7 height 8
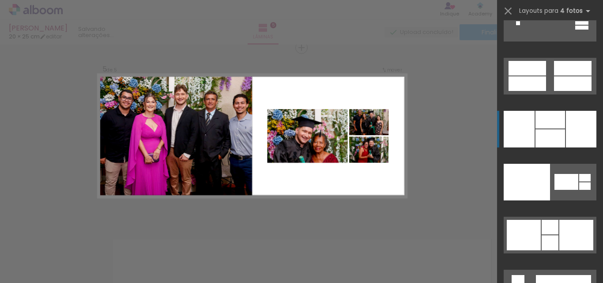
scroll to position [18086, 0]
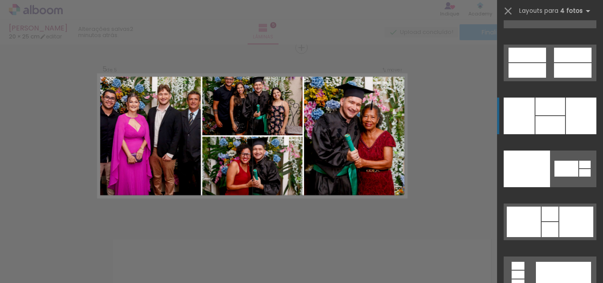
click at [560, 111] on div at bounding box center [550, 106] width 30 height 18
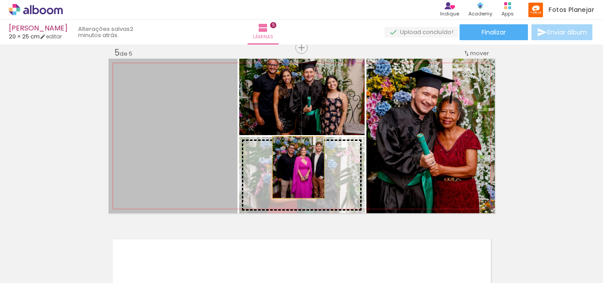
drag, startPoint x: 194, startPoint y: 135, endPoint x: 295, endPoint y: 167, distance: 105.7
click at [0, 0] on slot at bounding box center [0, 0] width 0 height 0
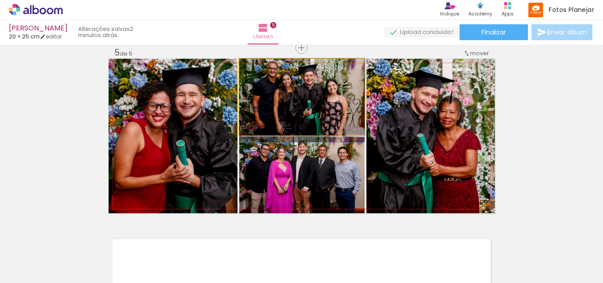
drag, startPoint x: 338, startPoint y: 105, endPoint x: 340, endPoint y: 118, distance: 13.0
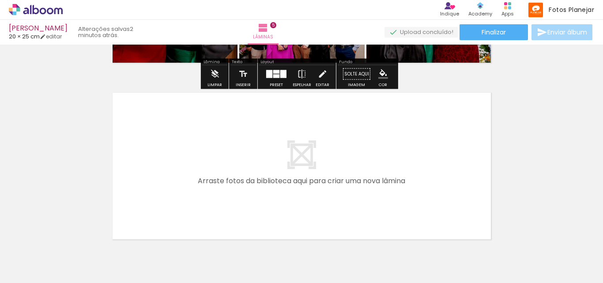
scroll to position [894, 0]
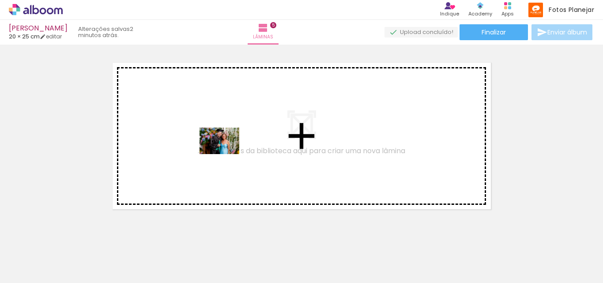
drag, startPoint x: 159, startPoint y: 254, endPoint x: 226, endPoint y: 154, distance: 120.5
click at [226, 154] on quentale-workspace at bounding box center [301, 141] width 603 height 283
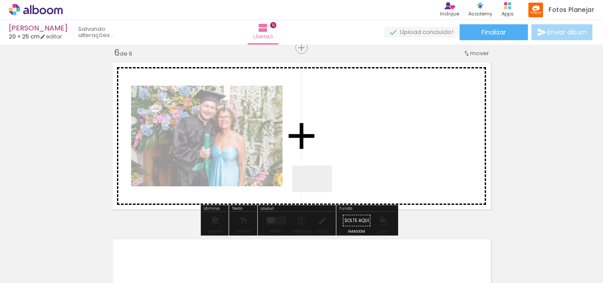
drag, startPoint x: 346, startPoint y: 259, endPoint x: 392, endPoint y: 250, distance: 46.7
click at [318, 184] on quentale-workspace at bounding box center [301, 141] width 603 height 283
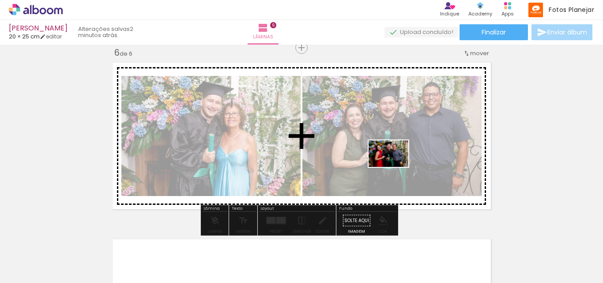
drag, startPoint x: 409, startPoint y: 260, endPoint x: 395, endPoint y: 167, distance: 94.1
click at [395, 167] on quentale-workspace at bounding box center [301, 141] width 603 height 283
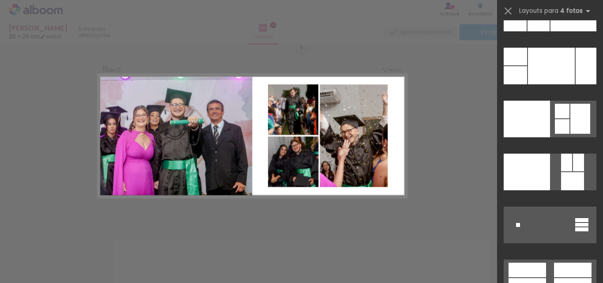
scroll to position [17839, 0]
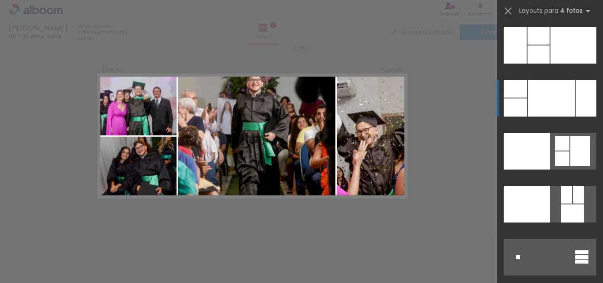
click at [566, 105] on div at bounding box center [551, 98] width 47 height 37
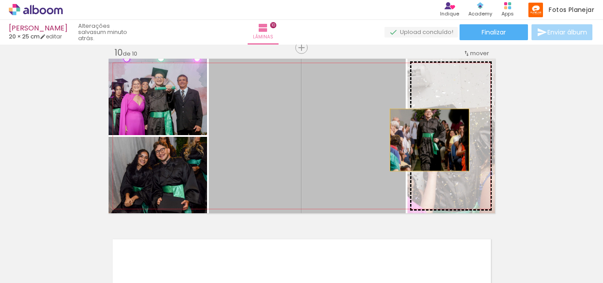
drag, startPoint x: 300, startPoint y: 139, endPoint x: 432, endPoint y: 140, distance: 132.8
click at [0, 0] on slot at bounding box center [0, 0] width 0 height 0
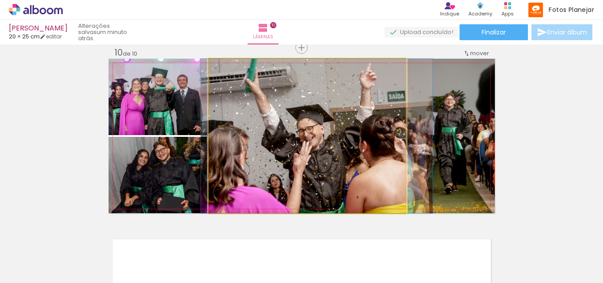
drag, startPoint x: 372, startPoint y: 130, endPoint x: 382, endPoint y: 152, distance: 24.1
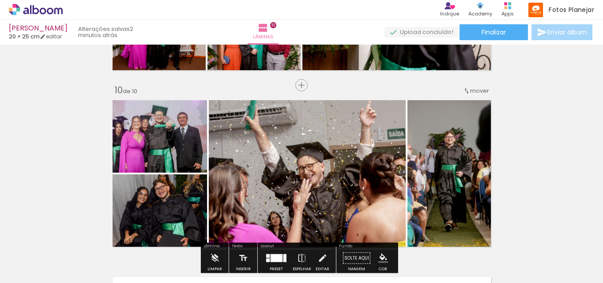
scroll to position [1555, 0]
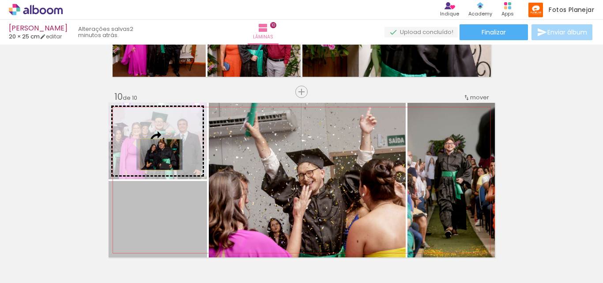
drag, startPoint x: 156, startPoint y: 210, endPoint x: 156, endPoint y: 154, distance: 56.0
click at [0, 0] on slot at bounding box center [0, 0] width 0 height 0
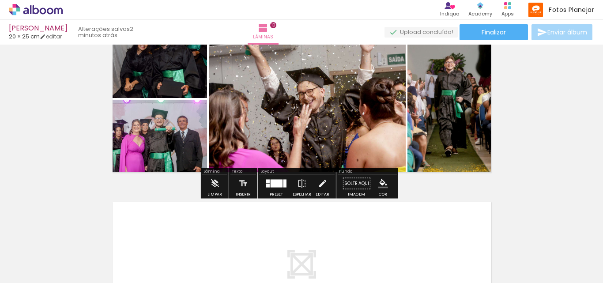
scroll to position [1644, 0]
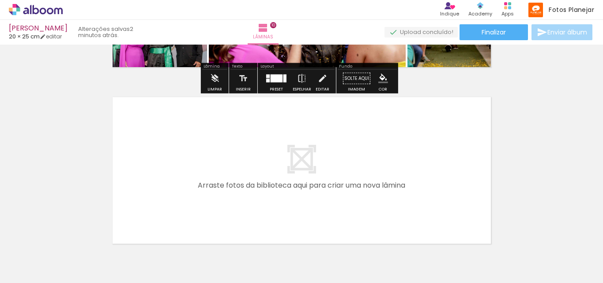
scroll to position [1776, 0]
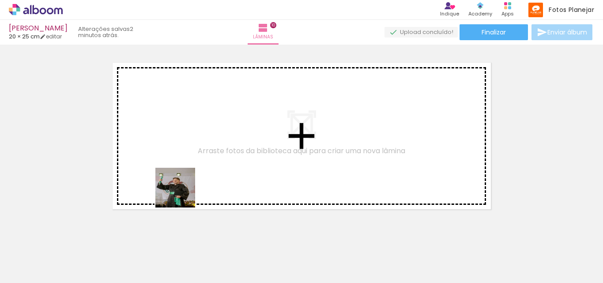
drag, startPoint x: 173, startPoint y: 244, endPoint x: 118, endPoint y: 280, distance: 65.6
click at [184, 156] on quentale-workspace at bounding box center [301, 141] width 603 height 283
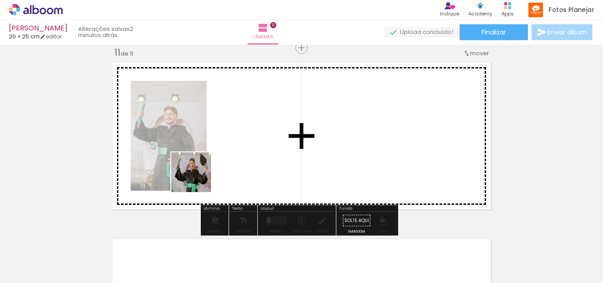
drag, startPoint x: 119, startPoint y: 260, endPoint x: 101, endPoint y: 268, distance: 19.8
click at [231, 166] on quentale-workspace at bounding box center [301, 141] width 603 height 283
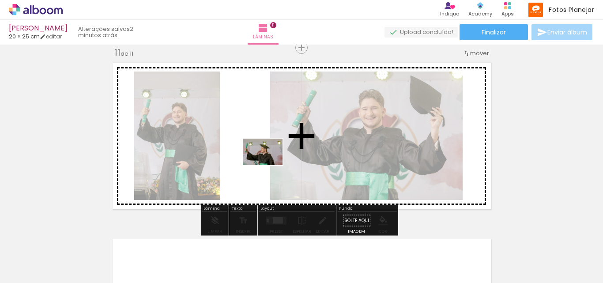
drag, startPoint x: 75, startPoint y: 257, endPoint x: 269, endPoint y: 165, distance: 215.3
click at [269, 165] on quentale-workspace at bounding box center [301, 141] width 603 height 283
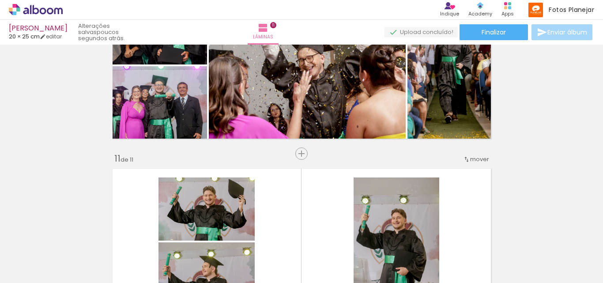
scroll to position [1644, 0]
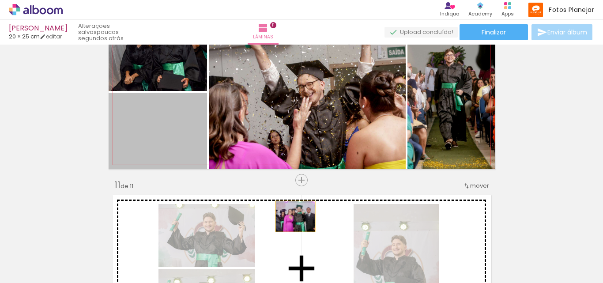
drag, startPoint x: 158, startPoint y: 127, endPoint x: 292, endPoint y: 216, distance: 160.0
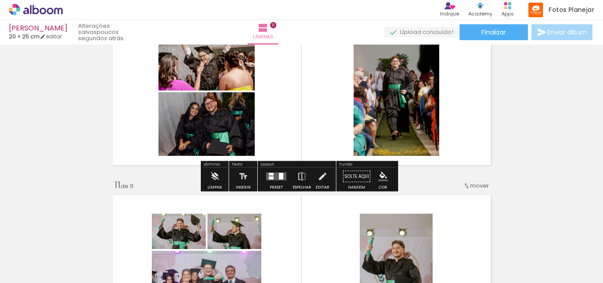
click at [320, 102] on quentale-layouter at bounding box center [302, 92] width 386 height 154
click at [276, 172] on div at bounding box center [276, 177] width 24 height 18
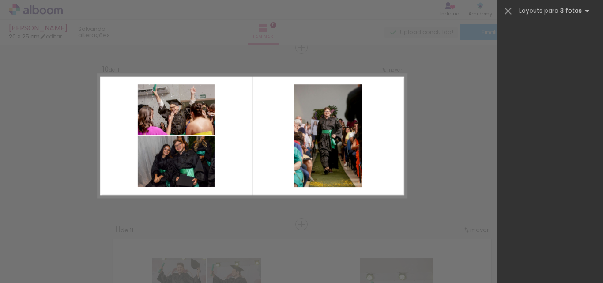
scroll to position [5064, 0]
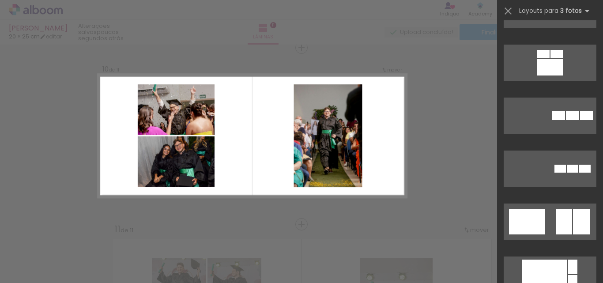
click at [596, 272] on div at bounding box center [550, 276] width 106 height 53
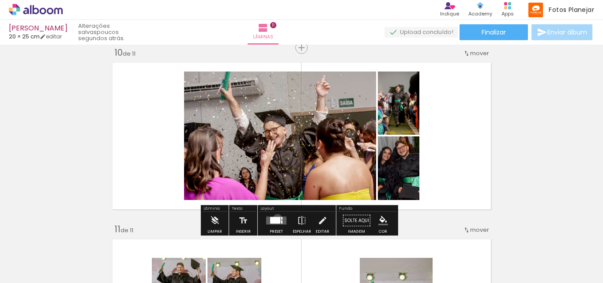
click at [275, 218] on div at bounding box center [275, 220] width 10 height 7
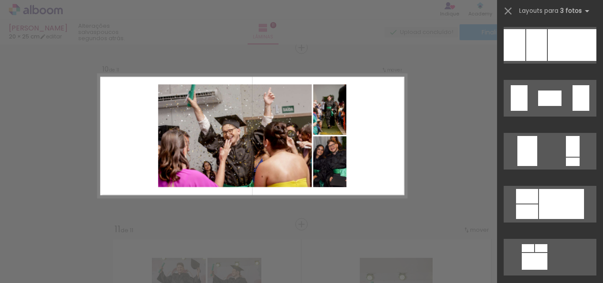
scroll to position [6211, 0]
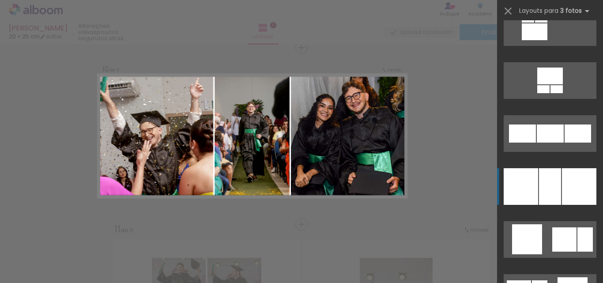
click at [553, 187] on div at bounding box center [550, 186] width 22 height 37
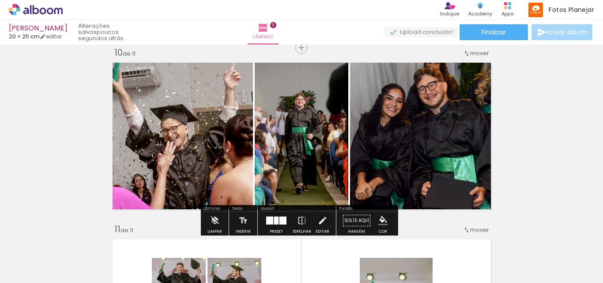
click at [274, 219] on div at bounding box center [276, 221] width 4 height 8
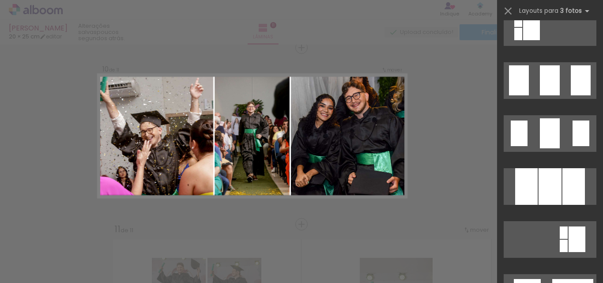
scroll to position [8875, 0]
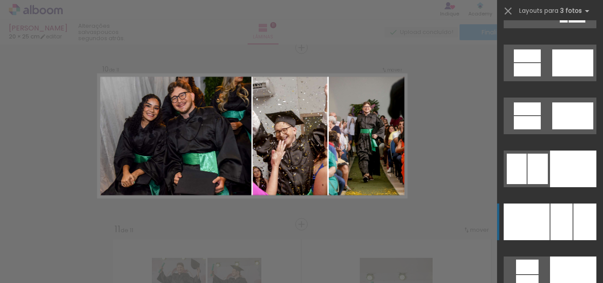
click at [573, 220] on div at bounding box center [584, 221] width 23 height 37
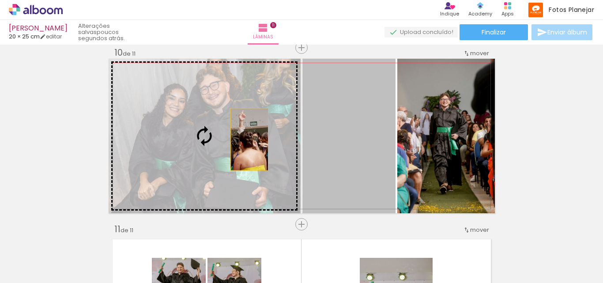
drag, startPoint x: 372, startPoint y: 139, endPoint x: 207, endPoint y: 139, distance: 165.0
click at [0, 0] on slot at bounding box center [0, 0] width 0 height 0
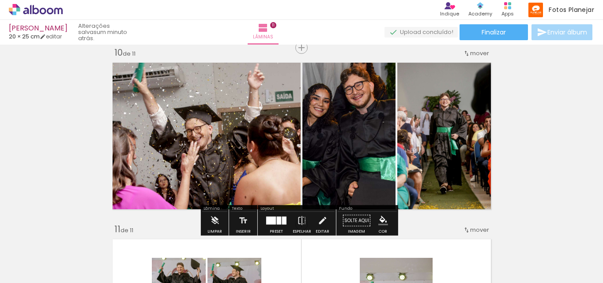
click at [273, 222] on div at bounding box center [271, 221] width 10 height 8
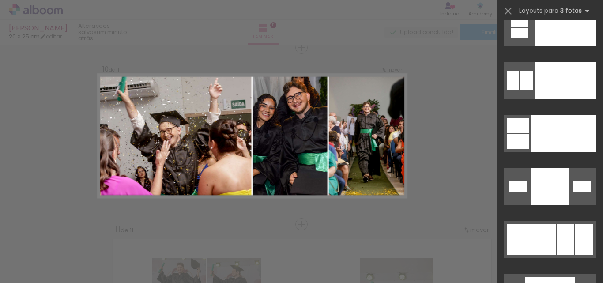
scroll to position [10199, 0]
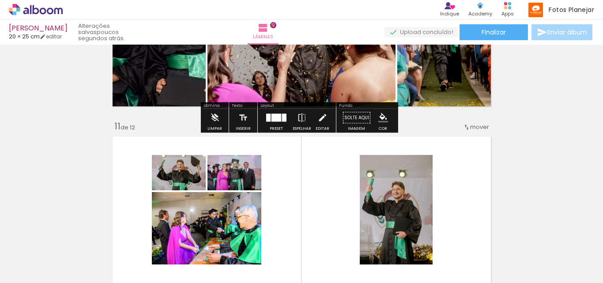
scroll to position [1732, 0]
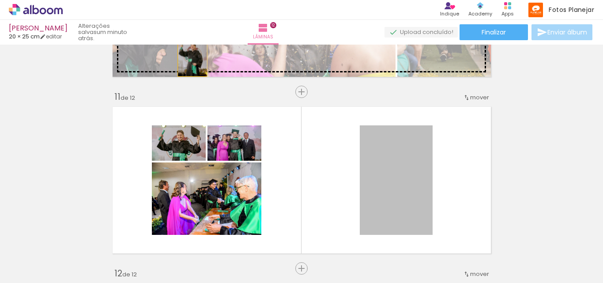
drag, startPoint x: 407, startPoint y: 169, endPoint x: 189, endPoint y: 54, distance: 246.4
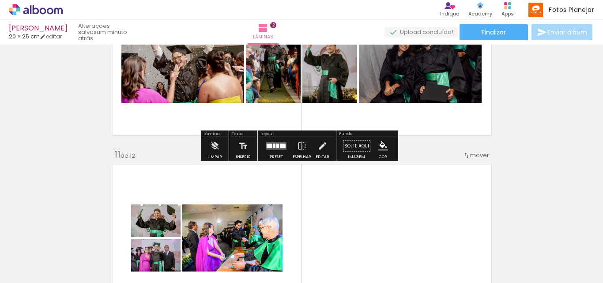
scroll to position [1688, 0]
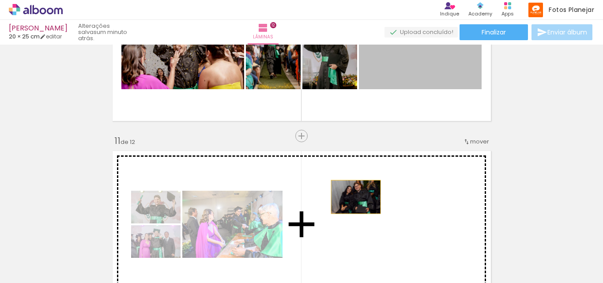
drag, startPoint x: 426, startPoint y: 62, endPoint x: 352, endPoint y: 197, distance: 153.8
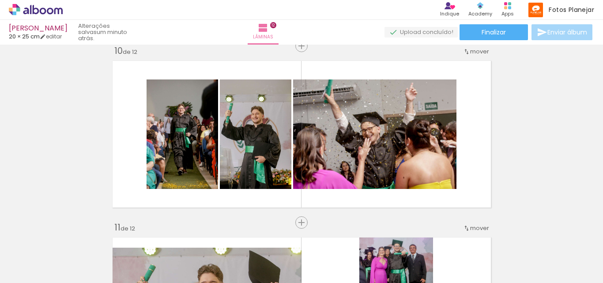
scroll to position [1600, 0]
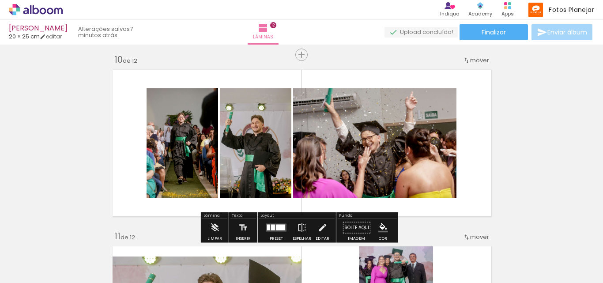
scroll to position [1600, 0]
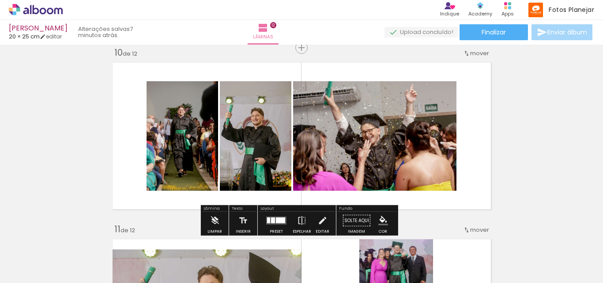
click at [276, 222] on div at bounding box center [280, 220] width 9 height 6
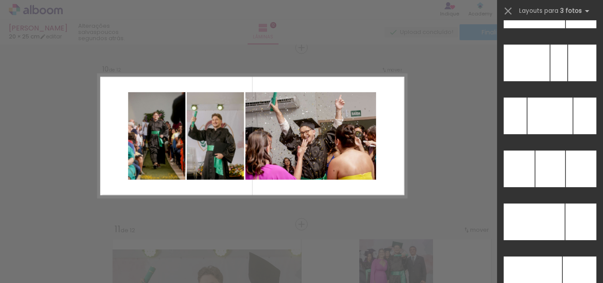
scroll to position [8946, 0]
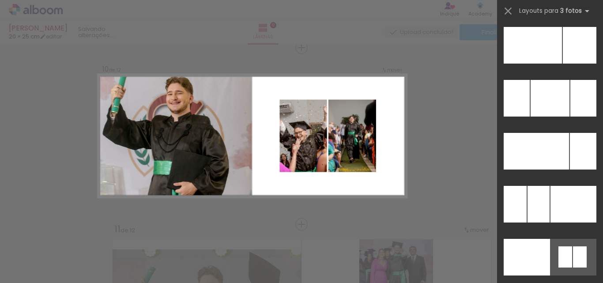
click at [577, 216] on div at bounding box center [573, 204] width 46 height 37
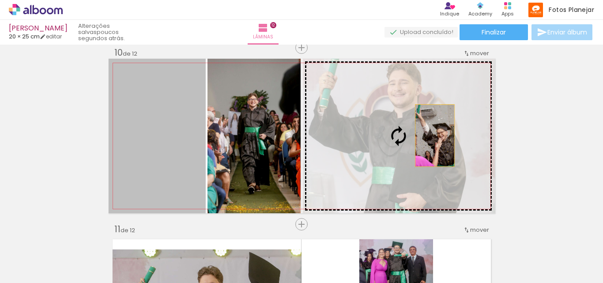
drag, startPoint x: 172, startPoint y: 136, endPoint x: 431, endPoint y: 135, distance: 258.9
click at [0, 0] on slot at bounding box center [0, 0] width 0 height 0
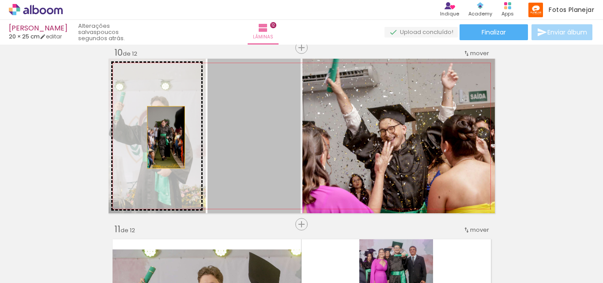
drag, startPoint x: 250, startPoint y: 141, endPoint x: 162, endPoint y: 137, distance: 87.4
click at [0, 0] on slot at bounding box center [0, 0] width 0 height 0
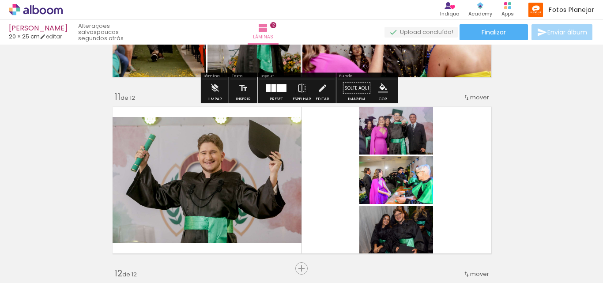
scroll to position [1820, 0]
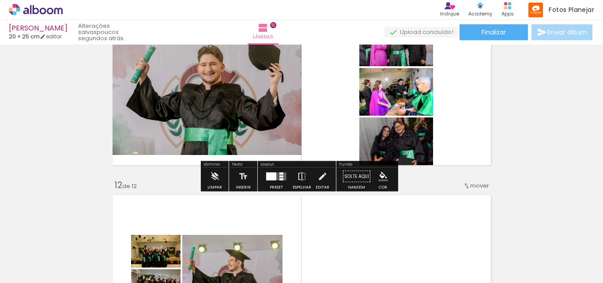
click at [273, 174] on div at bounding box center [271, 176] width 10 height 8
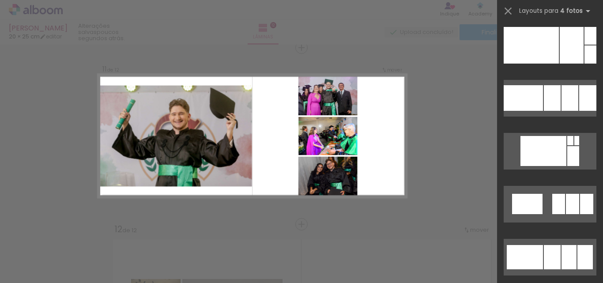
scroll to position [13992, 0]
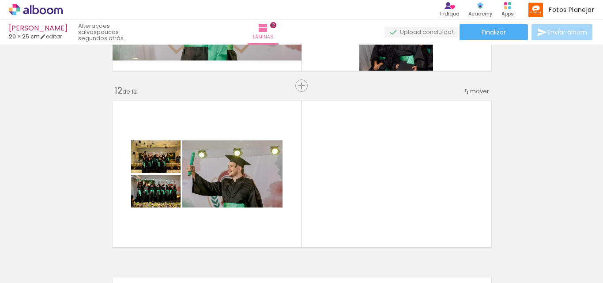
scroll to position [1997, 0]
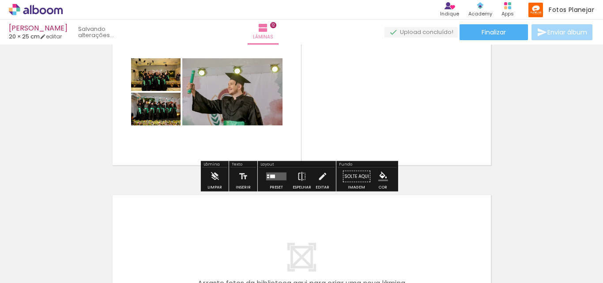
click at [277, 179] on quentale-layouter at bounding box center [276, 176] width 20 height 8
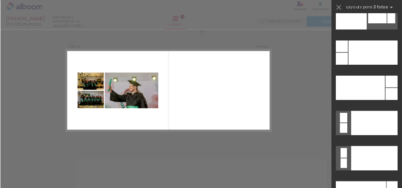
scroll to position [10571, 0]
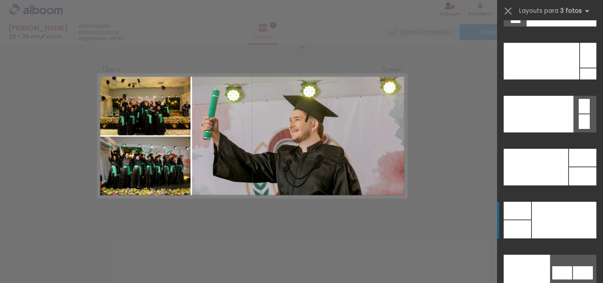
click at [558, 229] on div at bounding box center [564, 220] width 64 height 37
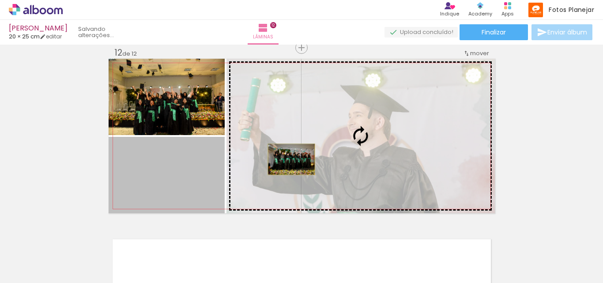
drag, startPoint x: 186, startPoint y: 164, endPoint x: 288, endPoint y: 159, distance: 102.0
click at [0, 0] on slot at bounding box center [0, 0] width 0 height 0
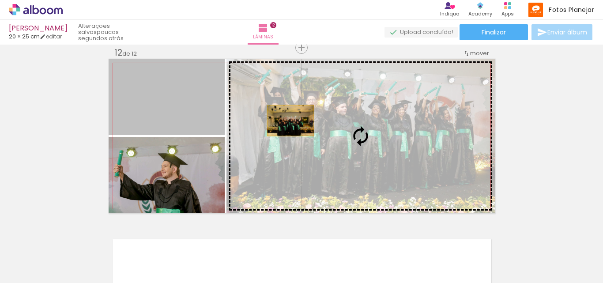
drag, startPoint x: 165, startPoint y: 110, endPoint x: 330, endPoint y: 127, distance: 166.3
click at [0, 0] on slot at bounding box center [0, 0] width 0 height 0
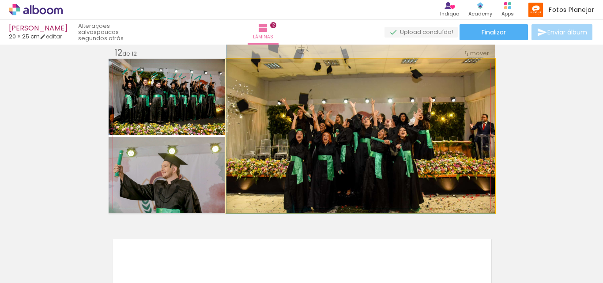
drag, startPoint x: 373, startPoint y: 150, endPoint x: 373, endPoint y: 131, distance: 18.5
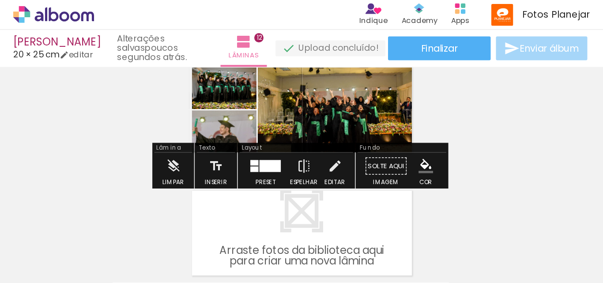
scroll to position [953, 0]
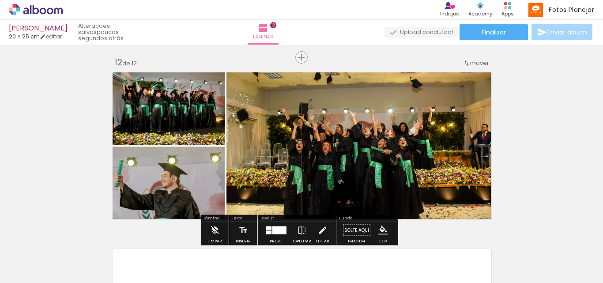
scroll to position [1904, 0]
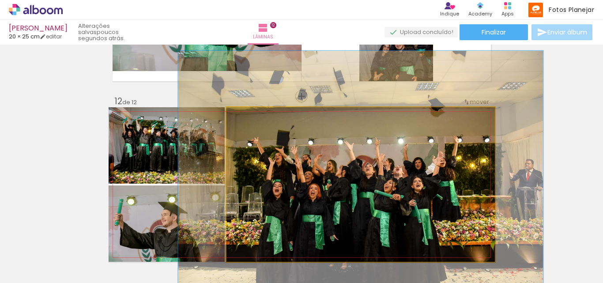
drag, startPoint x: 244, startPoint y: 117, endPoint x: 255, endPoint y: 117, distance: 11.0
type paper-slider "136"
click at [255, 117] on div at bounding box center [258, 116] width 8 height 8
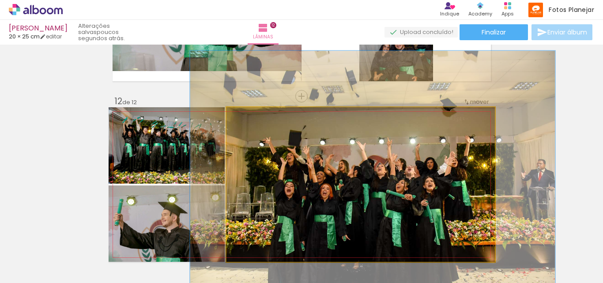
drag, startPoint x: 344, startPoint y: 173, endPoint x: 356, endPoint y: 173, distance: 11.9
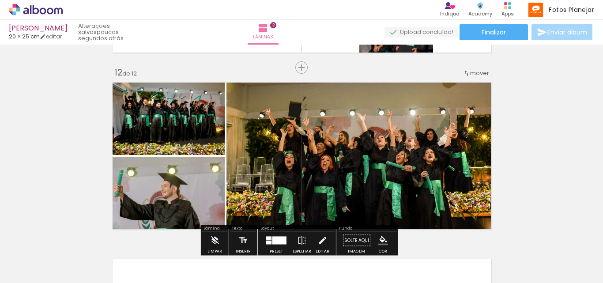
scroll to position [1948, 0]
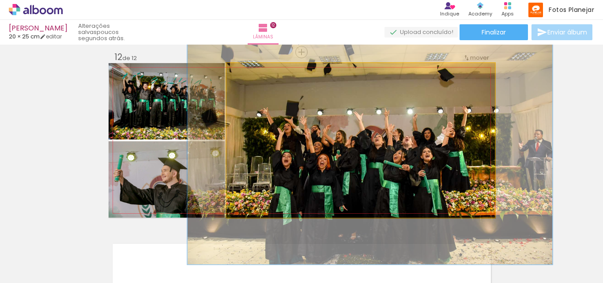
drag, startPoint x: 359, startPoint y: 133, endPoint x: 356, endPoint y: 148, distance: 14.8
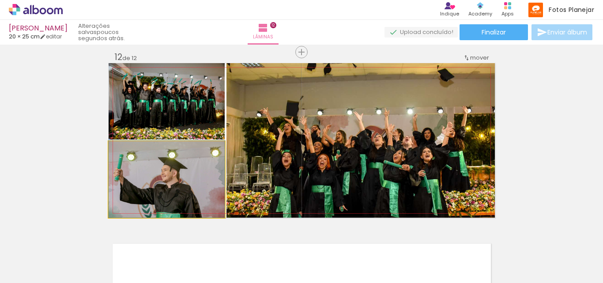
drag, startPoint x: 162, startPoint y: 173, endPoint x: 176, endPoint y: 172, distance: 13.7
drag, startPoint x: 164, startPoint y: 174, endPoint x: 176, endPoint y: 174, distance: 12.4
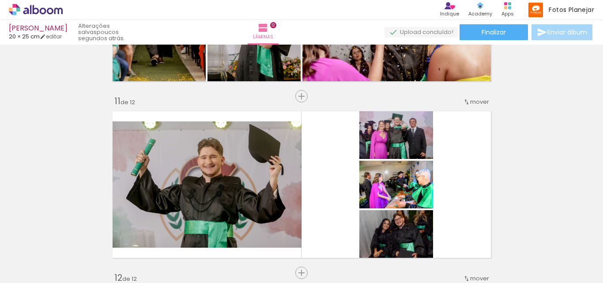
scroll to position [1772, 0]
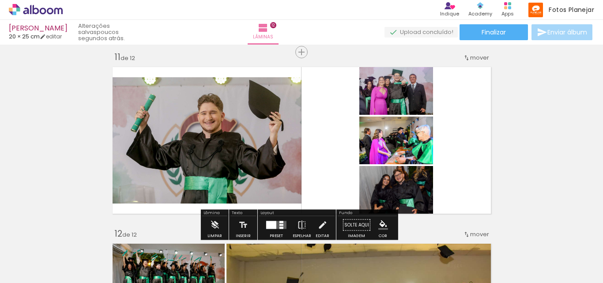
click at [266, 221] on div at bounding box center [271, 225] width 10 height 8
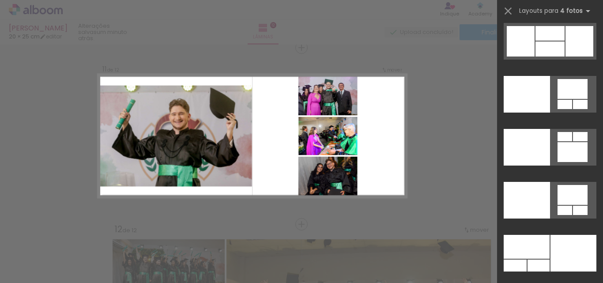
scroll to position [18673, 0]
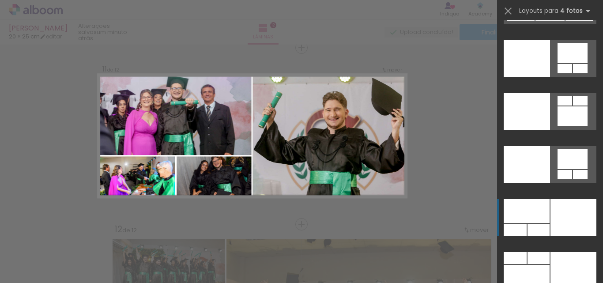
click at [556, 217] on div at bounding box center [573, 217] width 46 height 37
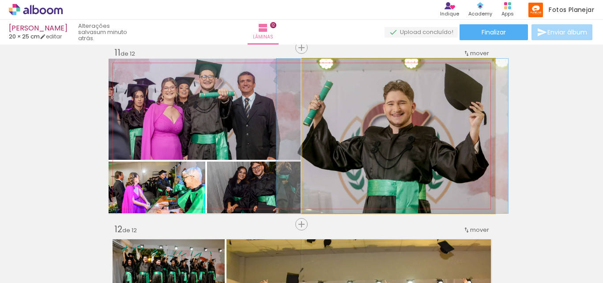
drag, startPoint x: 427, startPoint y: 126, endPoint x: 421, endPoint y: 140, distance: 15.4
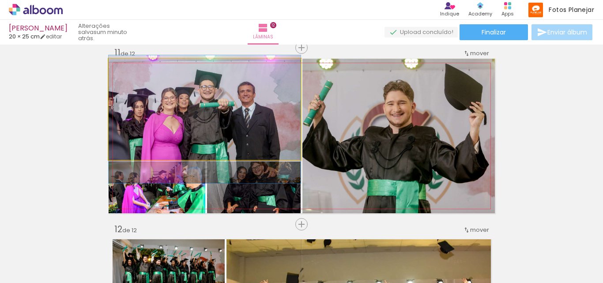
drag, startPoint x: 245, startPoint y: 114, endPoint x: 252, endPoint y: 124, distance: 12.4
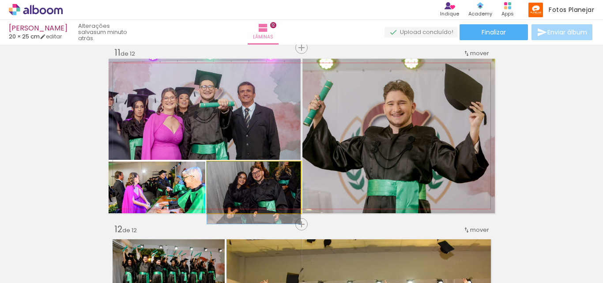
drag, startPoint x: 250, startPoint y: 188, endPoint x: 250, endPoint y: 201, distance: 13.2
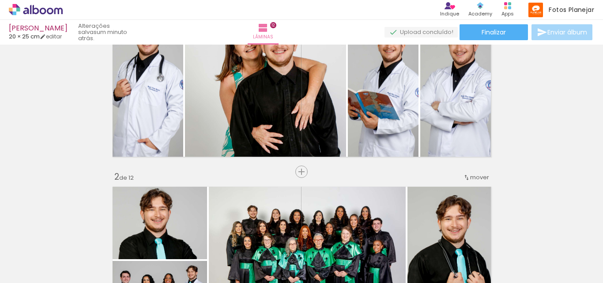
scroll to position [0, 0]
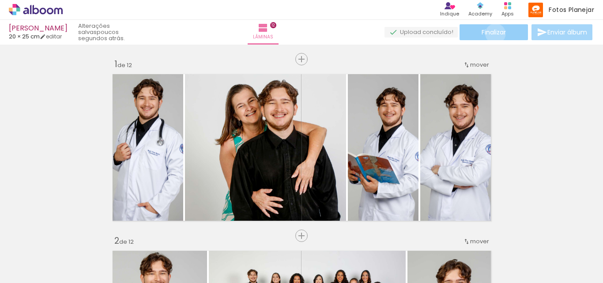
click at [492, 34] on span "Finalizar" at bounding box center [493, 32] width 24 height 6
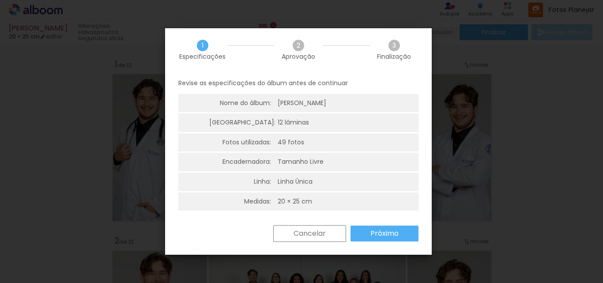
scroll to position [2, 0]
click at [386, 227] on paper-button "Próximo" at bounding box center [384, 233] width 68 height 16
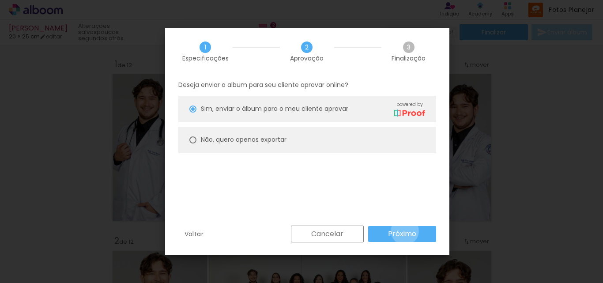
click at [0, 0] on slot "Próximo" at bounding box center [0, 0] width 0 height 0
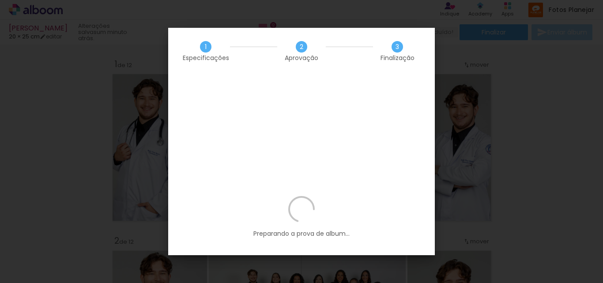
scroll to position [18673, 0]
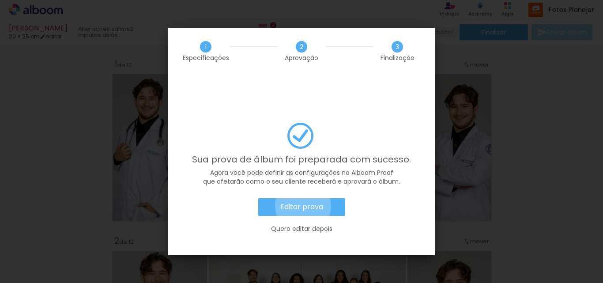
click at [0, 0] on slot "Editar prova" at bounding box center [0, 0] width 0 height 0
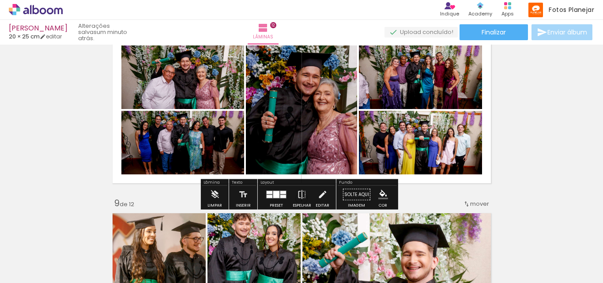
scroll to position [1323, 0]
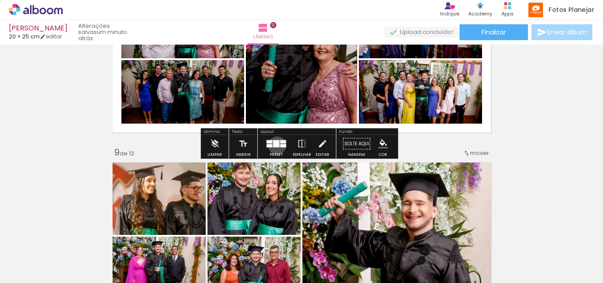
click at [275, 145] on div at bounding box center [276, 143] width 6 height 7
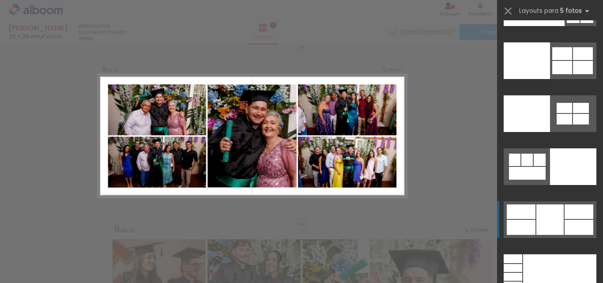
scroll to position [23946, 0]
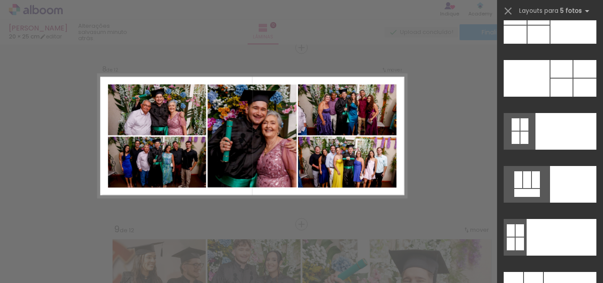
scroll to position [23029, 0]
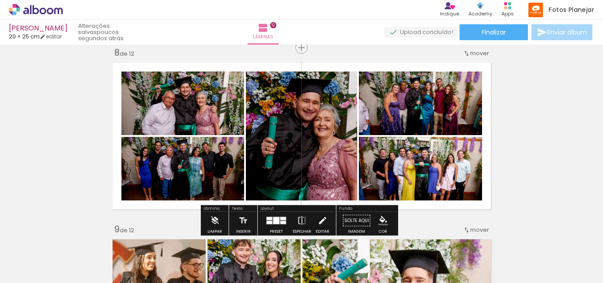
click at [277, 219] on quentale-layouter at bounding box center [276, 221] width 20 height 8
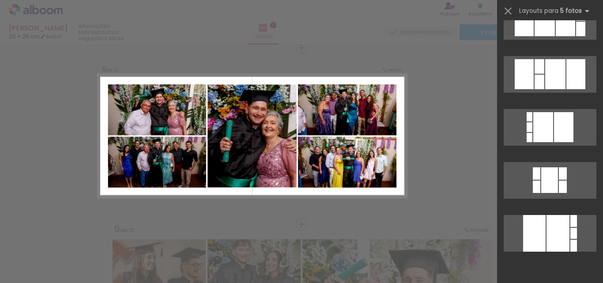
scroll to position [20757, 0]
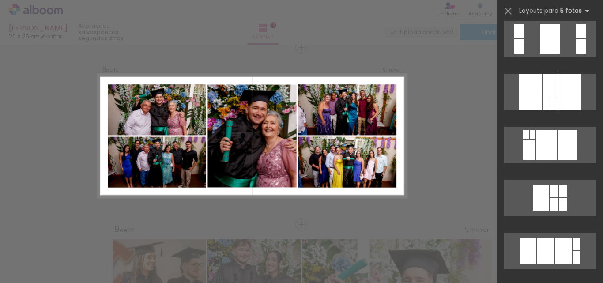
click at [595, 251] on div at bounding box center [550, 252] width 106 height 53
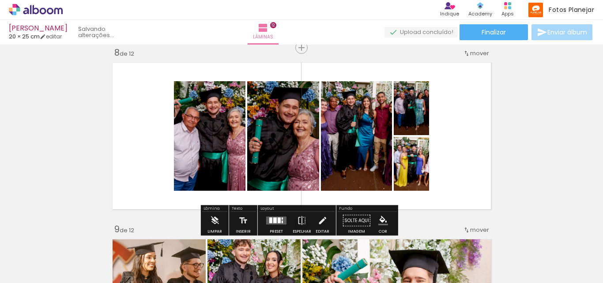
scroll to position [20986, 0]
click at [272, 223] on quentale-layouter at bounding box center [276, 221] width 20 height 8
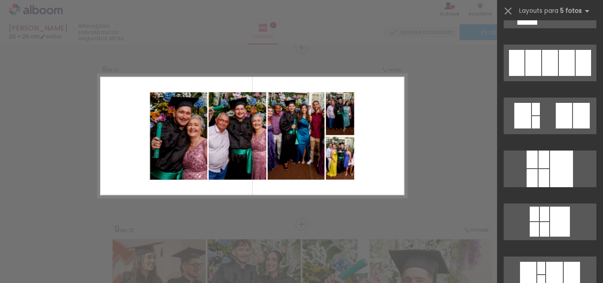
scroll to position [23027, 0]
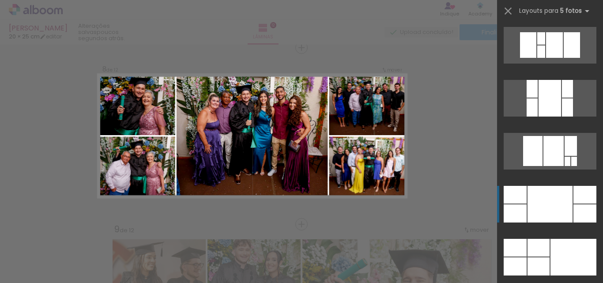
click at [552, 220] on div at bounding box center [549, 204] width 45 height 37
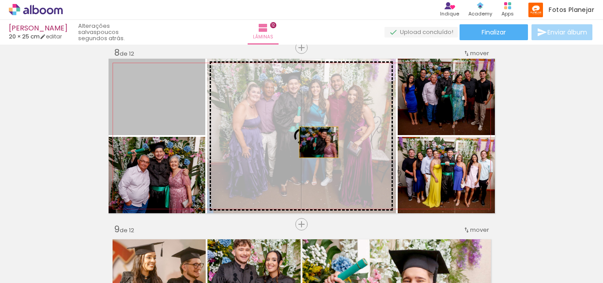
drag, startPoint x: 161, startPoint y: 108, endPoint x: 315, endPoint y: 142, distance: 158.2
click at [0, 0] on slot at bounding box center [0, 0] width 0 height 0
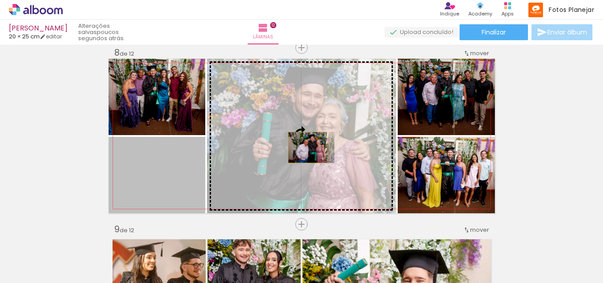
drag, startPoint x: 160, startPoint y: 178, endPoint x: 304, endPoint y: 147, distance: 147.5
click at [0, 0] on slot at bounding box center [0, 0] width 0 height 0
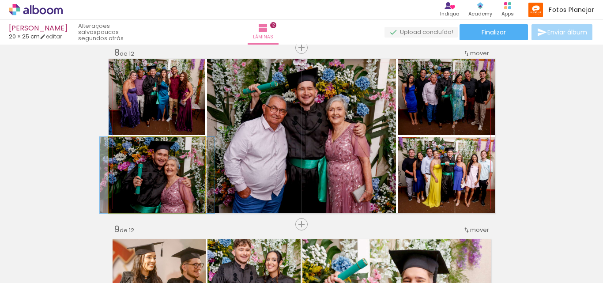
drag, startPoint x: 162, startPoint y: 164, endPoint x: 163, endPoint y: 179, distance: 15.0
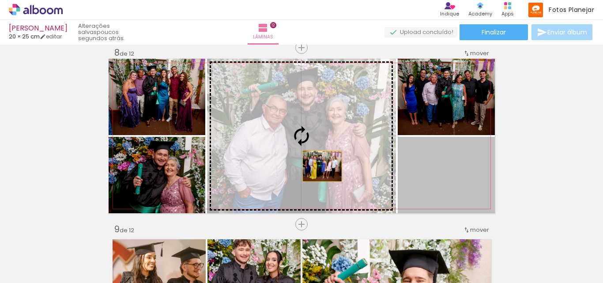
drag, startPoint x: 466, startPoint y: 178, endPoint x: 318, endPoint y: 166, distance: 147.8
click at [0, 0] on slot at bounding box center [0, 0] width 0 height 0
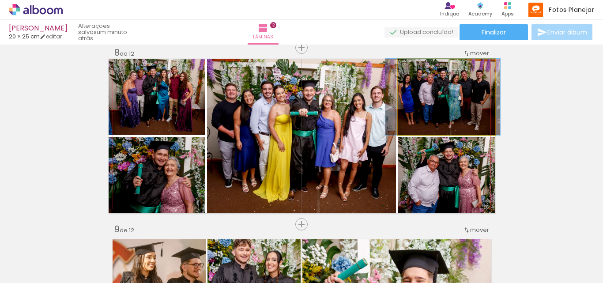
drag, startPoint x: 443, startPoint y: 94, endPoint x: 440, endPoint y: 109, distance: 14.6
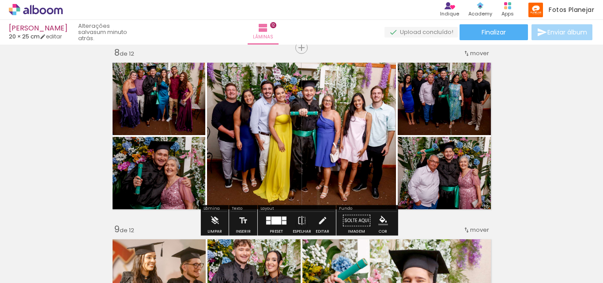
click at [500, 31] on span "Finalizar" at bounding box center [493, 32] width 24 height 6
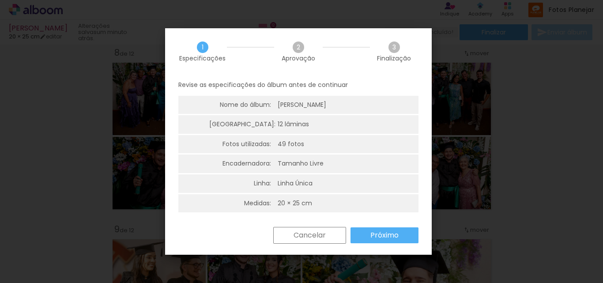
click at [378, 238] on paper-button "Próximo" at bounding box center [384, 235] width 68 height 16
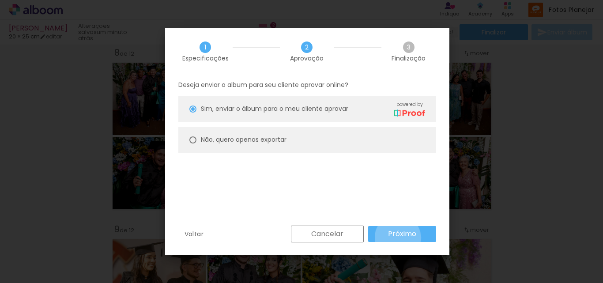
click at [0, 0] on slot "Próximo" at bounding box center [0, 0] width 0 height 0
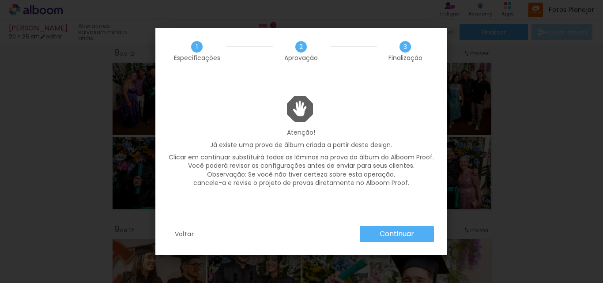
click at [0, 0] on slot "Continuar" at bounding box center [0, 0] width 0 height 0
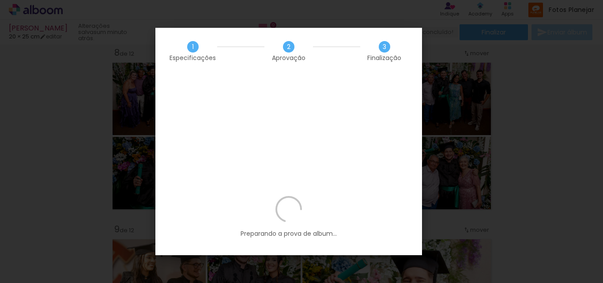
scroll to position [23027, 0]
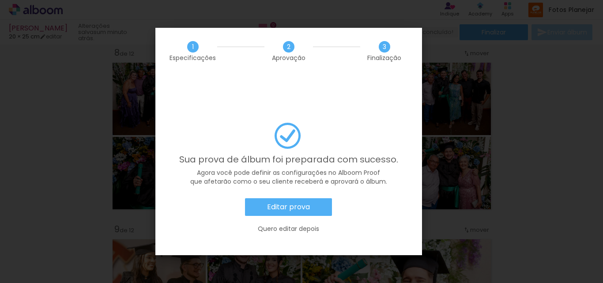
click at [0, 0] on slot "Editar prova" at bounding box center [0, 0] width 0 height 0
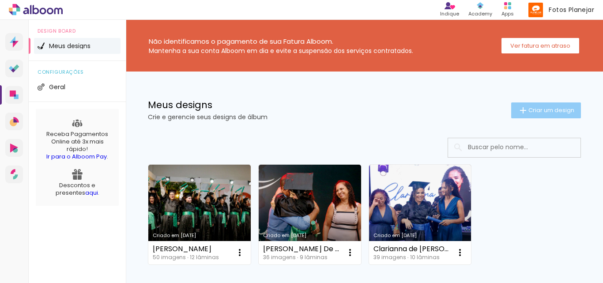
click at [533, 107] on span "Criar um design" at bounding box center [551, 110] width 46 height 6
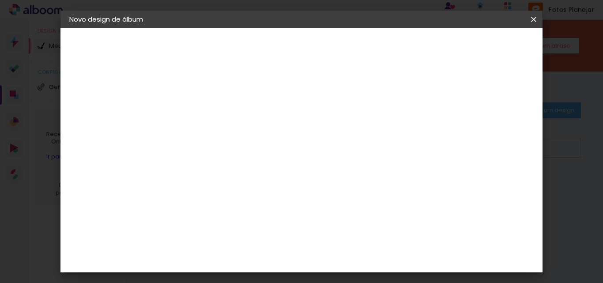
click at [214, 117] on input at bounding box center [214, 119] width 0 height 14
type input "Laize de [PERSON_NAME]"
type paper-input "Laize de [PERSON_NAME]"
click at [304, 40] on paper-button "Avançar" at bounding box center [282, 46] width 43 height 15
click at [0, 0] on slot "Tamanho Livre" at bounding box center [0, 0] width 0 height 0
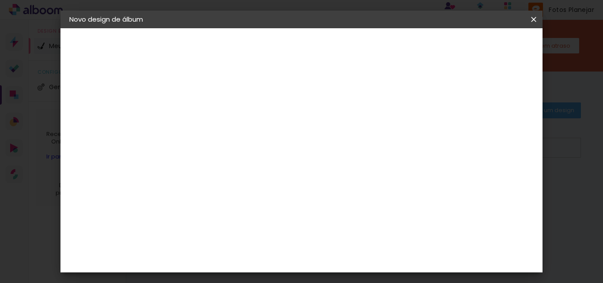
click at [0, 0] on slot "Avançar" at bounding box center [0, 0] width 0 height 0
drag, startPoint x: 360, startPoint y: 237, endPoint x: 341, endPoint y: 238, distance: 18.6
click at [341, 238] on input "60" at bounding box center [349, 238] width 23 height 13
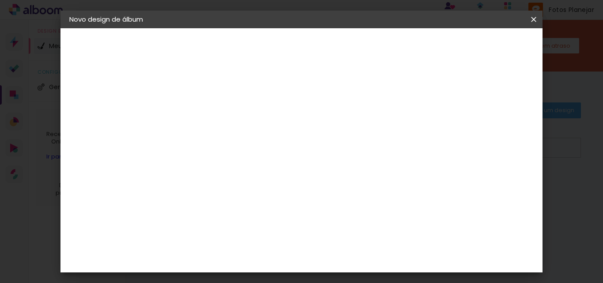
type input "50,8"
type paper-input "50,8"
click at [196, 147] on input "30" at bounding box center [185, 150] width 23 height 13
type input "3"
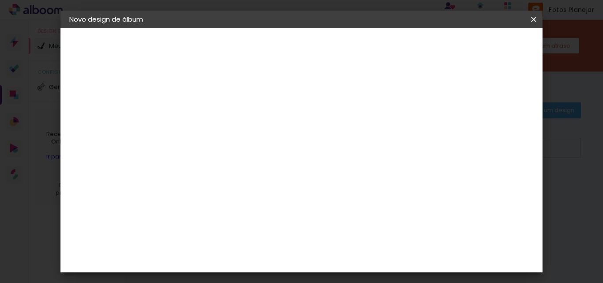
type input "20,3"
type paper-input "20,3"
click at [196, 72] on div "25.4 cm cm cm mm A maioria das encadernadoras sugere 5mm de sangria." at bounding box center [337, 36] width 325 height 71
click at [478, 49] on span "Iniciar design" at bounding box center [458, 47] width 40 height 6
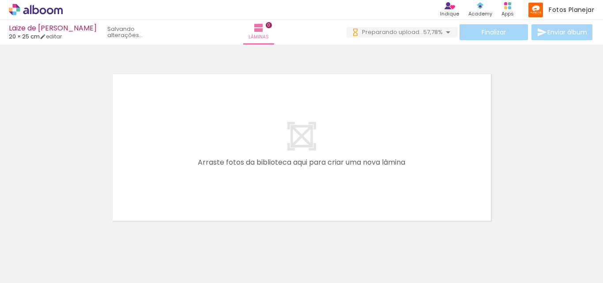
click at [163, 243] on div at bounding box center [180, 253] width 44 height 29
click at [165, 237] on iron-icon at bounding box center [160, 235] width 9 height 9
click at [159, 235] on iron-icon at bounding box center [155, 235] width 9 height 9
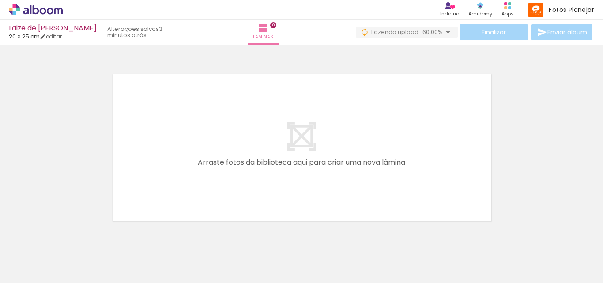
click at [460, 52] on div at bounding box center [301, 136] width 603 height 177
click at [45, 12] on icon at bounding box center [43, 10] width 7 height 7
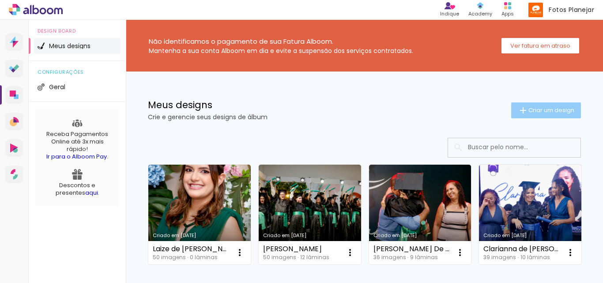
click at [532, 111] on span "Criar um design" at bounding box center [551, 110] width 46 height 6
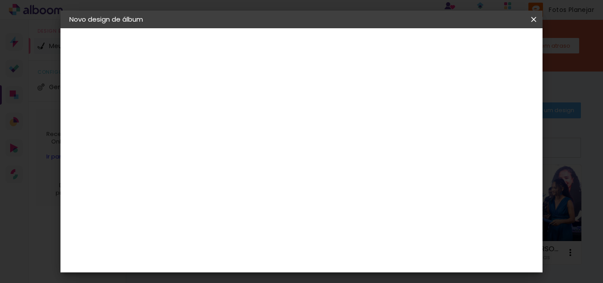
click at [214, 118] on input at bounding box center [214, 119] width 0 height 14
type input "[PERSON_NAME]"
type paper-input "[PERSON_NAME]"
click at [0, 0] on slot "Avançar" at bounding box center [0, 0] width 0 height 0
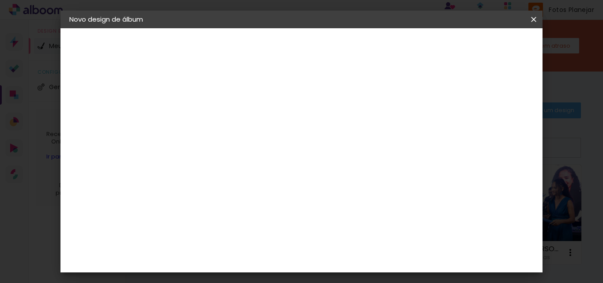
click at [0, 0] on slot "Tamanho Livre" at bounding box center [0, 0] width 0 height 0
click at [0, 0] on slot "Avançar" at bounding box center [0, 0] width 0 height 0
drag, startPoint x: 359, startPoint y: 236, endPoint x: 345, endPoint y: 236, distance: 14.1
click at [345, 236] on input "60" at bounding box center [349, 238] width 23 height 13
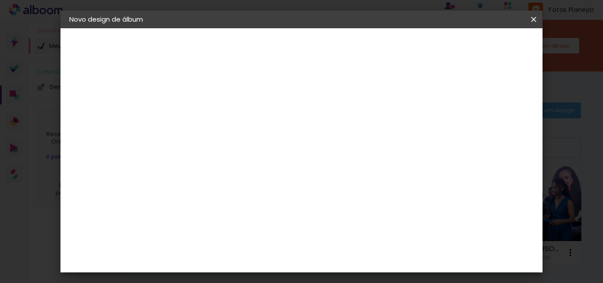
scroll to position [217, 0]
type input "50,8"
type paper-input "50,8"
drag, startPoint x: 195, startPoint y: 234, endPoint x: 179, endPoint y: 236, distance: 15.5
click at [179, 236] on input "30" at bounding box center [185, 238] width 23 height 13
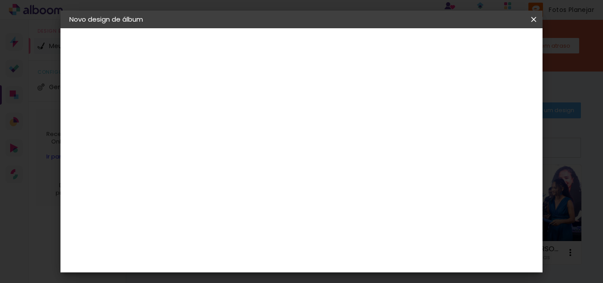
scroll to position [114, 0]
type input "20,3"
type paper-input "20,3"
click at [478, 45] on span "Iniciar design" at bounding box center [458, 47] width 40 height 6
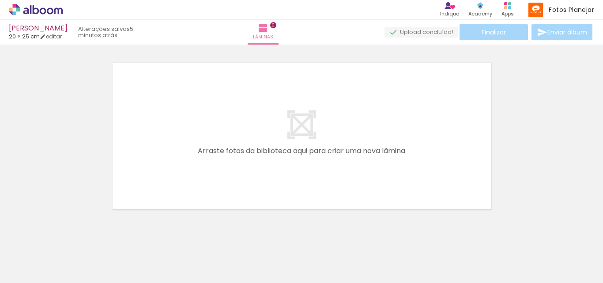
click at [43, 6] on icon at bounding box center [36, 9] width 54 height 11
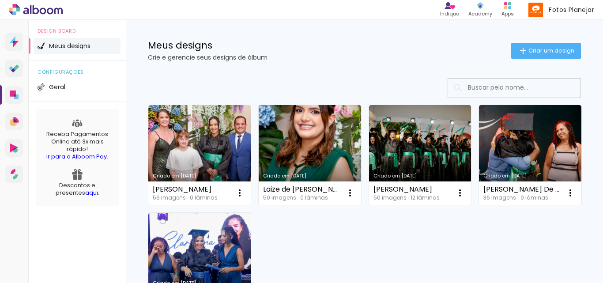
scroll to position [132, 0]
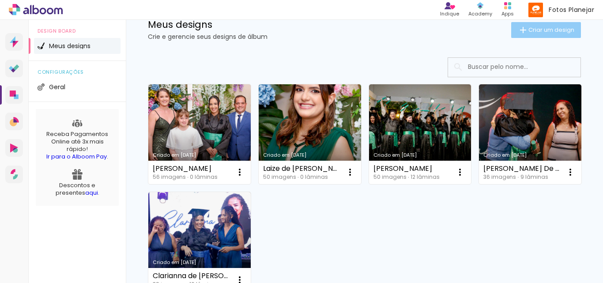
click at [528, 33] on span "Criar um design" at bounding box center [551, 30] width 46 height 6
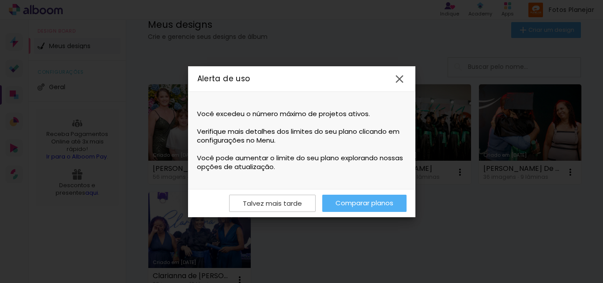
click at [398, 79] on iron-icon at bounding box center [399, 78] width 13 height 13
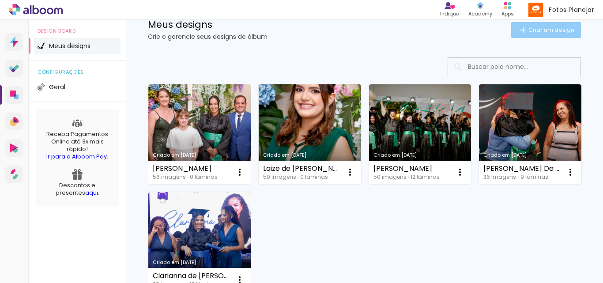
click at [548, 32] on span "Criar um design" at bounding box center [551, 30] width 46 height 6
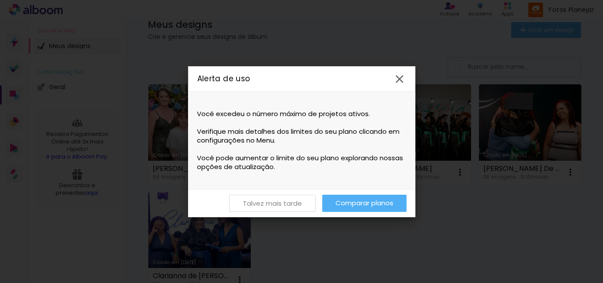
click at [0, 0] on slot "Talvez mais tarde" at bounding box center [0, 0] width 0 height 0
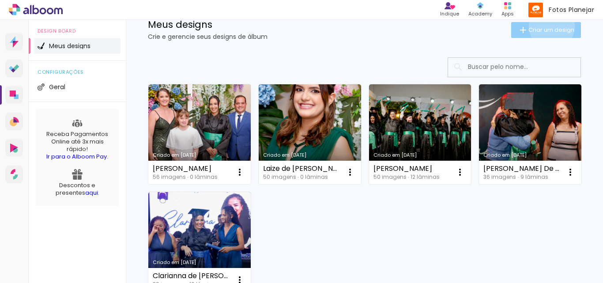
click at [543, 27] on span "Criar um design" at bounding box center [551, 30] width 46 height 6
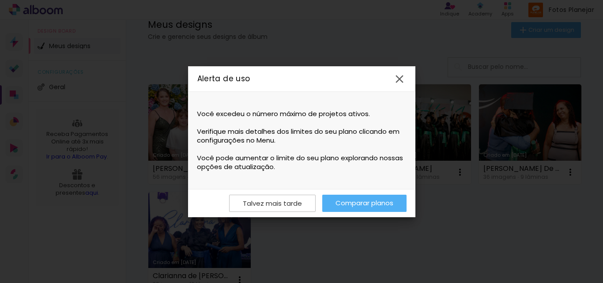
click at [365, 203] on link "Comparar planos" at bounding box center [364, 203] width 84 height 17
click at [0, 0] on slot "Talvez mais tarde" at bounding box center [0, 0] width 0 height 0
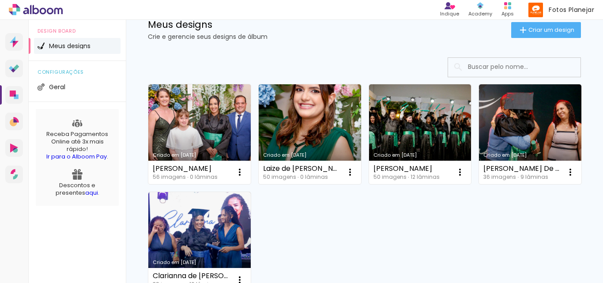
scroll to position [176, 0]
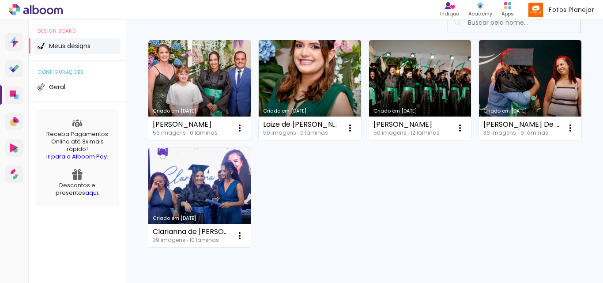
click at [437, 208] on div "Criado em [DATE] [PERSON_NAME] Argolo 56 imagens ∙ 0 lâminas Abrir Fazer uma có…" at bounding box center [364, 143] width 441 height 215
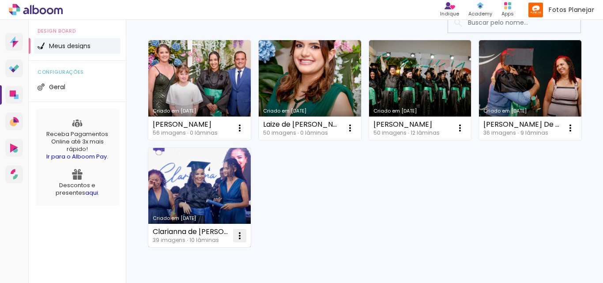
click at [245, 234] on iron-icon at bounding box center [239, 235] width 11 height 11
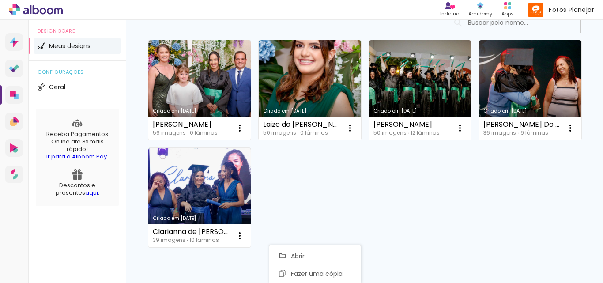
click at [447, 180] on div "Criado em [DATE] [PERSON_NAME] Argolo 56 imagens ∙ 0 lâminas Abrir Fazer uma có…" at bounding box center [364, 143] width 441 height 215
